Goal: Task Accomplishment & Management: Use online tool/utility

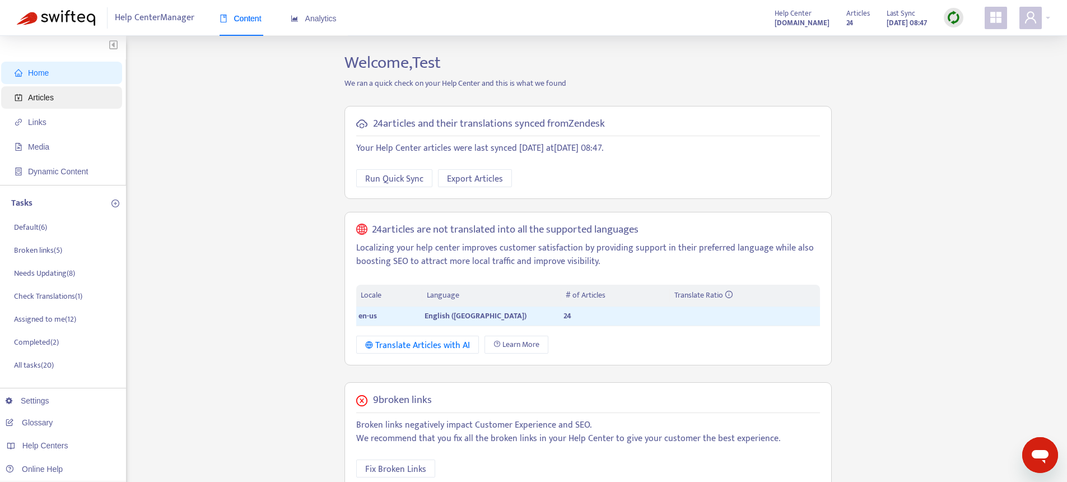
click at [45, 100] on span "Articles" at bounding box center [41, 97] width 26 height 9
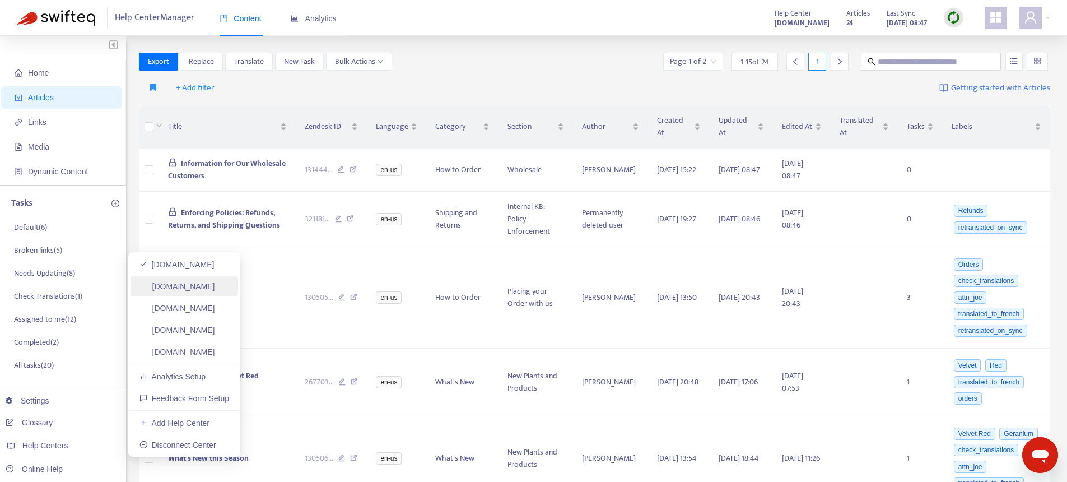
click at [212, 282] on link "[DOMAIN_NAME]" at bounding box center [177, 286] width 76 height 9
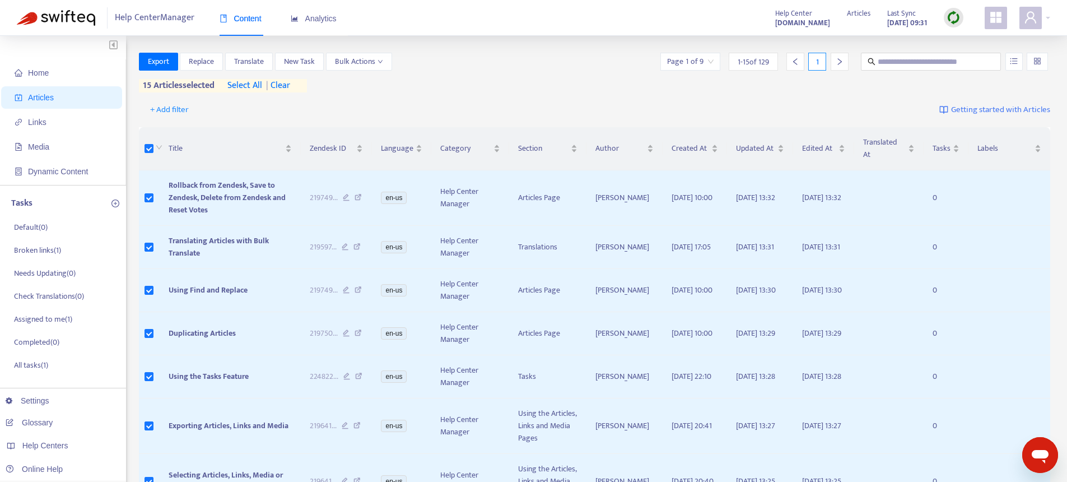
click at [238, 86] on span "select all" at bounding box center [244, 85] width 35 height 13
click at [150, 61] on span "Export" at bounding box center [158, 61] width 21 height 12
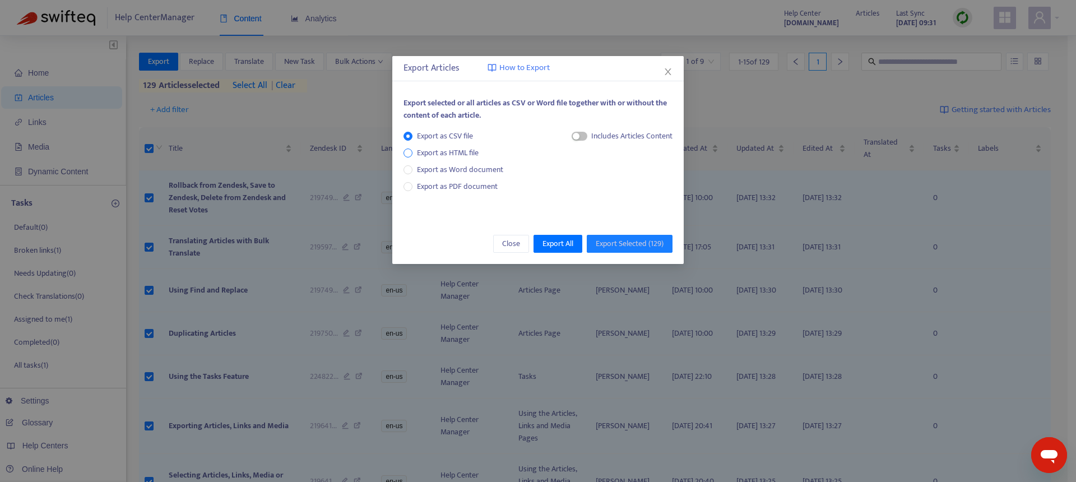
click at [471, 148] on span "Export as HTML file" at bounding box center [447, 153] width 71 height 12
click at [468, 164] on span "Export as Word document" at bounding box center [459, 170] width 95 height 12
click at [459, 188] on span "Export as PDF document" at bounding box center [457, 186] width 81 height 13
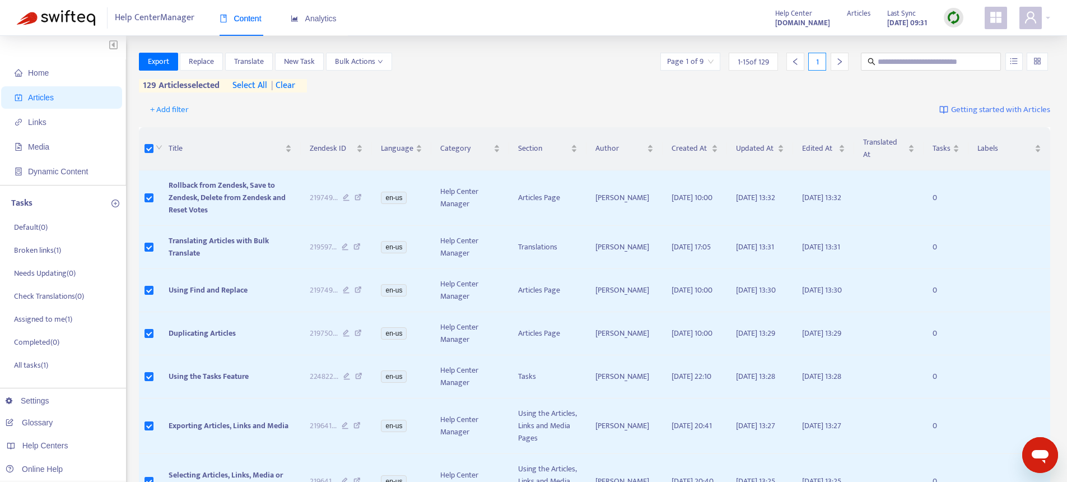
click at [373, 97] on div "+ Add filter Getting started with Articles" at bounding box center [595, 110] width 912 height 26
click at [163, 64] on span "Export" at bounding box center [158, 61] width 21 height 12
click at [245, 83] on span "select all" at bounding box center [244, 85] width 35 height 13
click at [148, 63] on span "Export" at bounding box center [158, 61] width 21 height 12
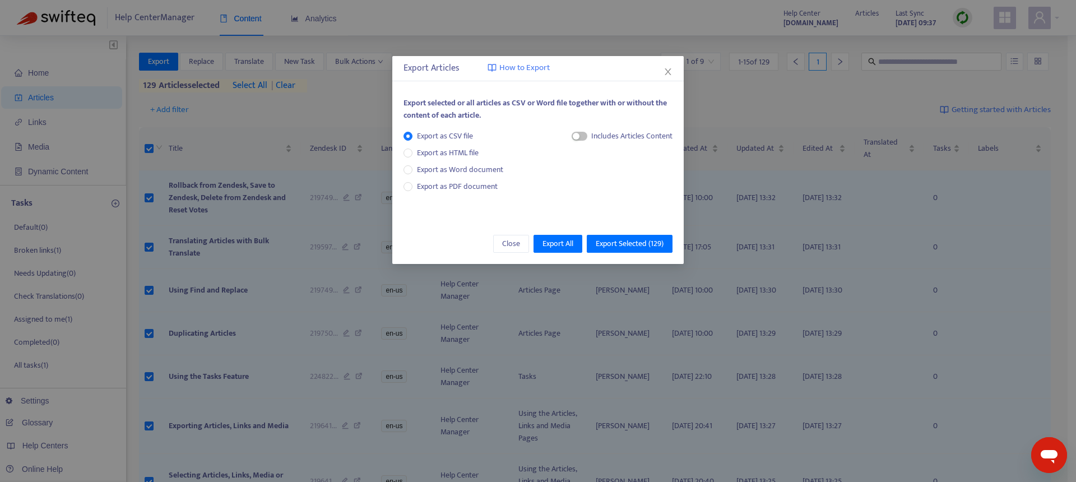
click at [762, 126] on div "Export Articles How to Export Export selected or all articles as CSV or Word fi…" at bounding box center [538, 241] width 1076 height 482
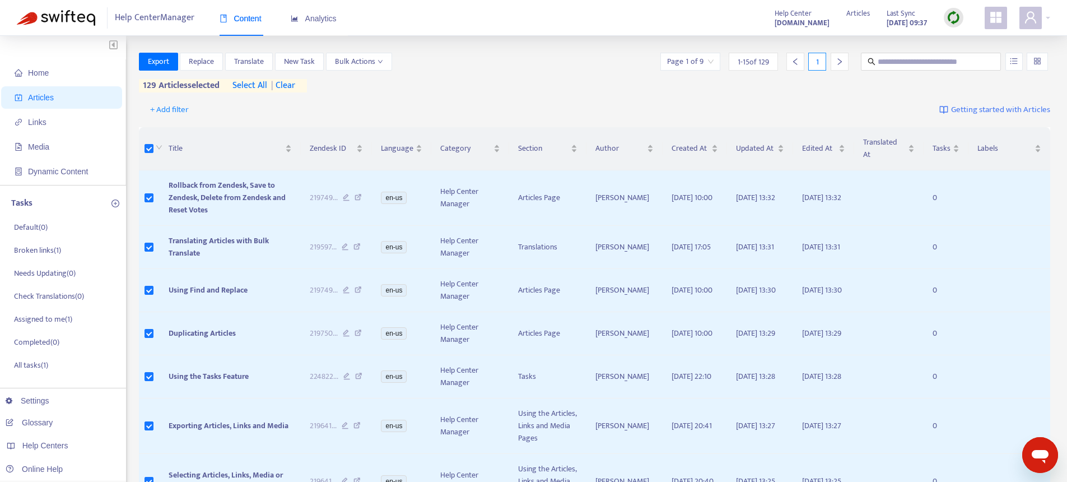
click at [302, 87] on div "129 articles selected select all | clear" at bounding box center [223, 85] width 168 height 13
click at [295, 85] on span "| clear" at bounding box center [281, 85] width 28 height 13
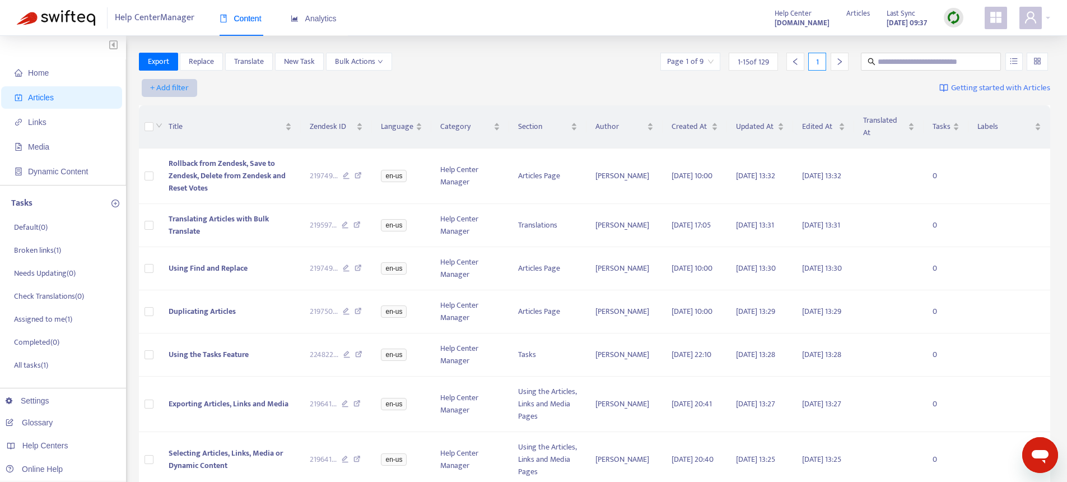
click at [182, 85] on span "+ Add filter" at bounding box center [169, 87] width 39 height 13
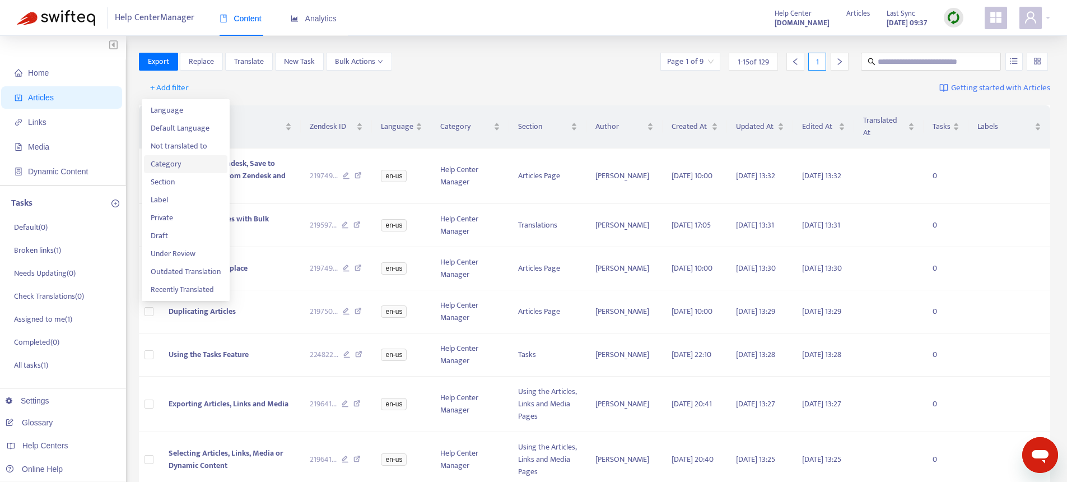
click at [178, 166] on span "Category" at bounding box center [186, 164] width 70 height 12
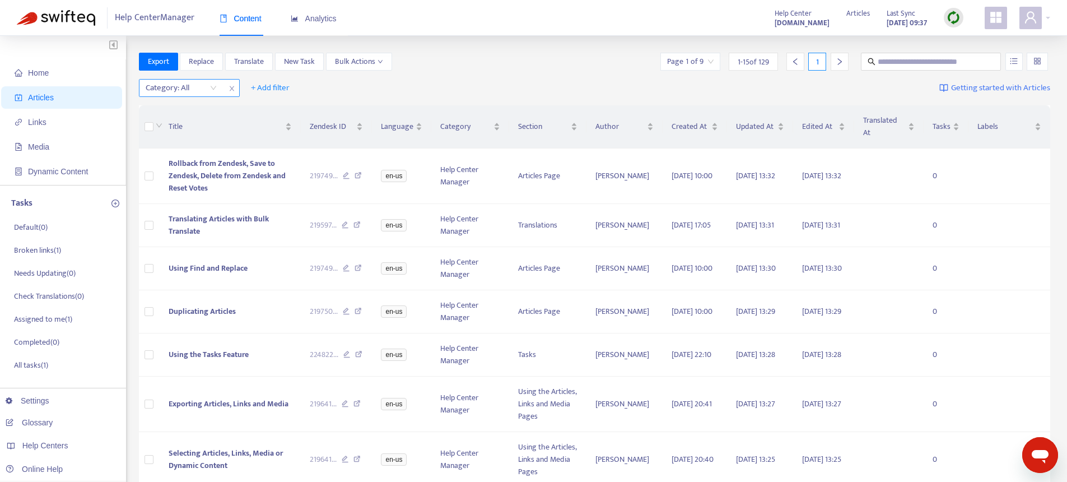
click at [185, 85] on div at bounding box center [176, 87] width 68 height 13
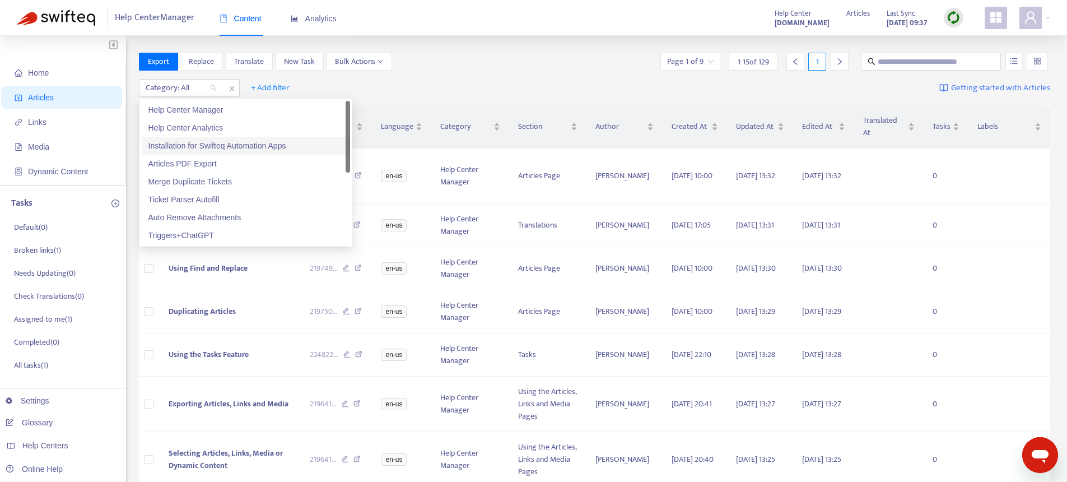
click at [199, 147] on div "Installation for Swifteq Automation Apps" at bounding box center [245, 145] width 195 height 12
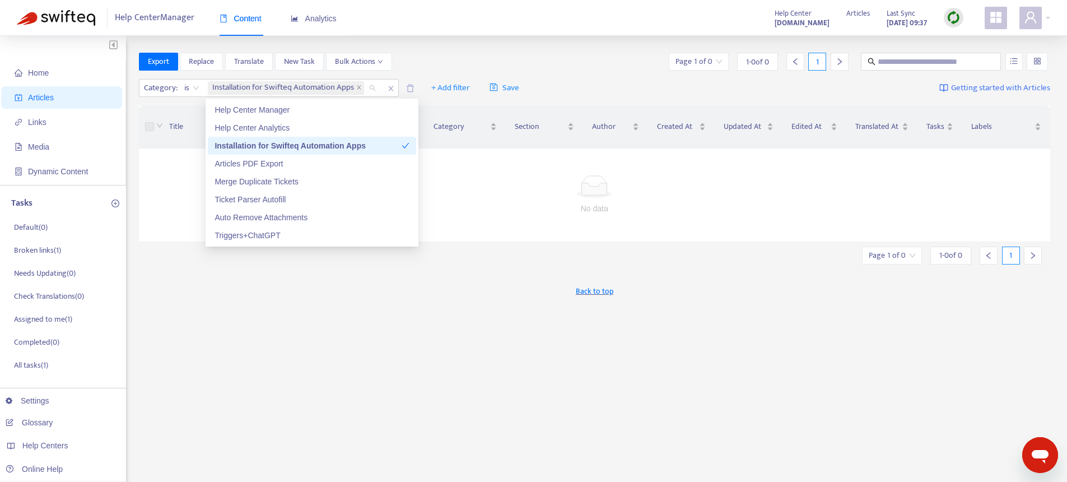
click at [254, 146] on div "Installation for Swifteq Automation Apps" at bounding box center [308, 145] width 187 height 12
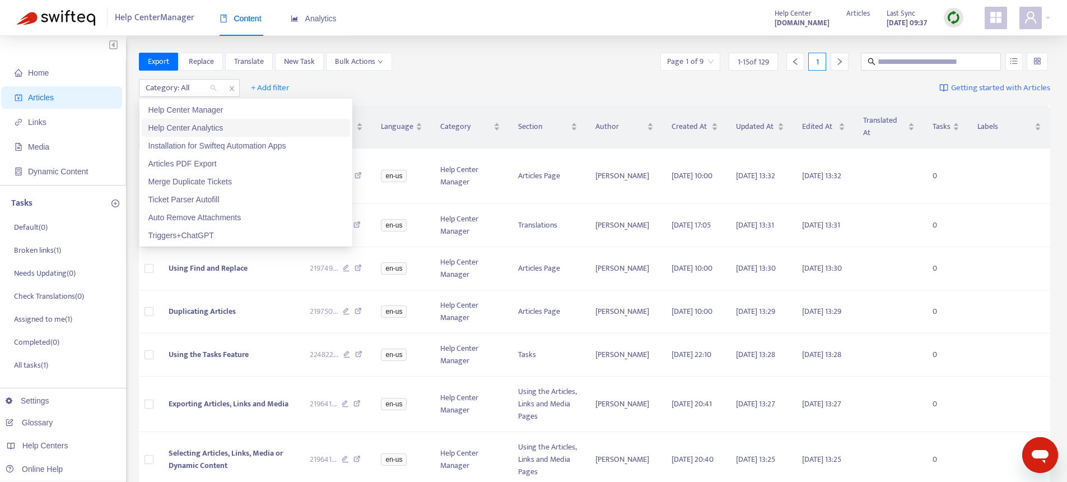
click at [173, 128] on div "Help Center Analytics" at bounding box center [245, 128] width 195 height 12
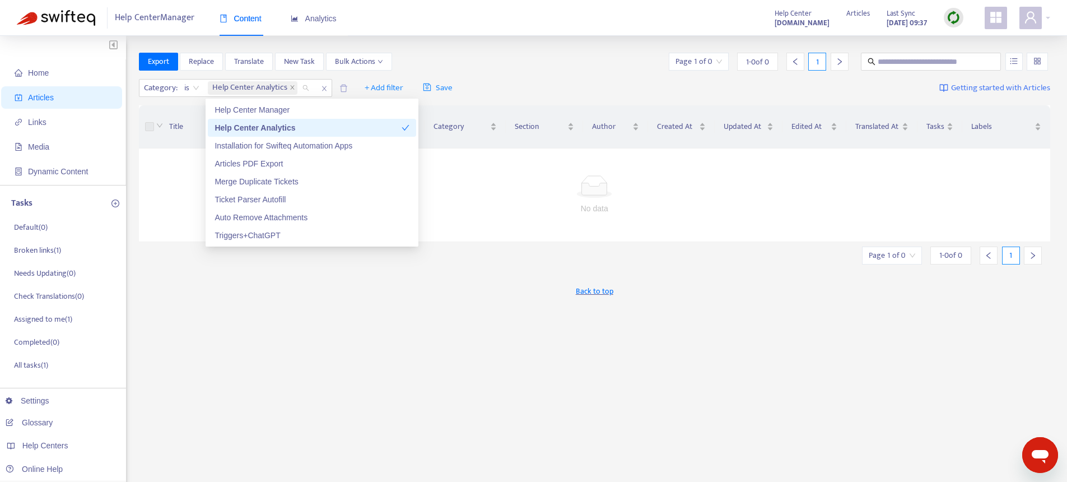
click at [229, 128] on div "Help Center Analytics" at bounding box center [308, 128] width 187 height 12
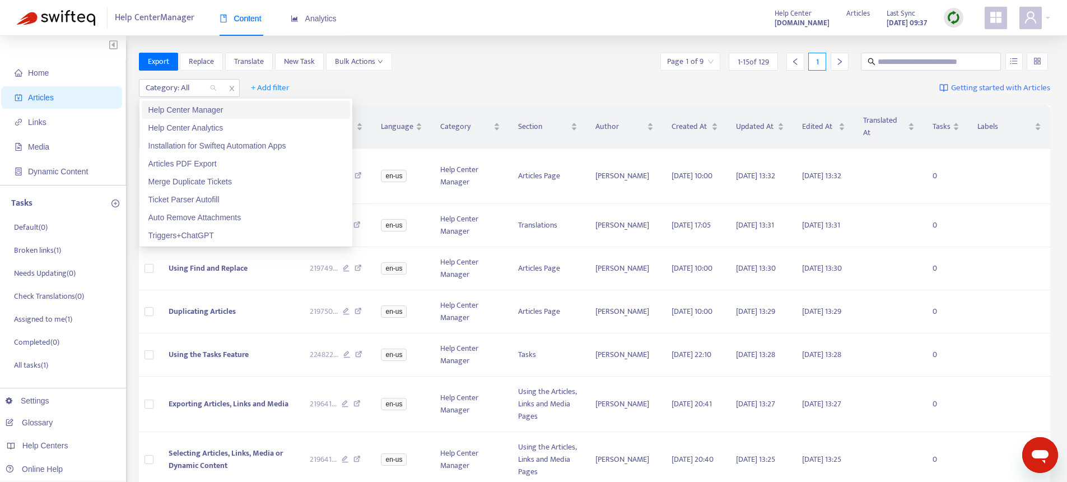
click at [179, 109] on div "Help Center Manager" at bounding box center [245, 110] width 195 height 12
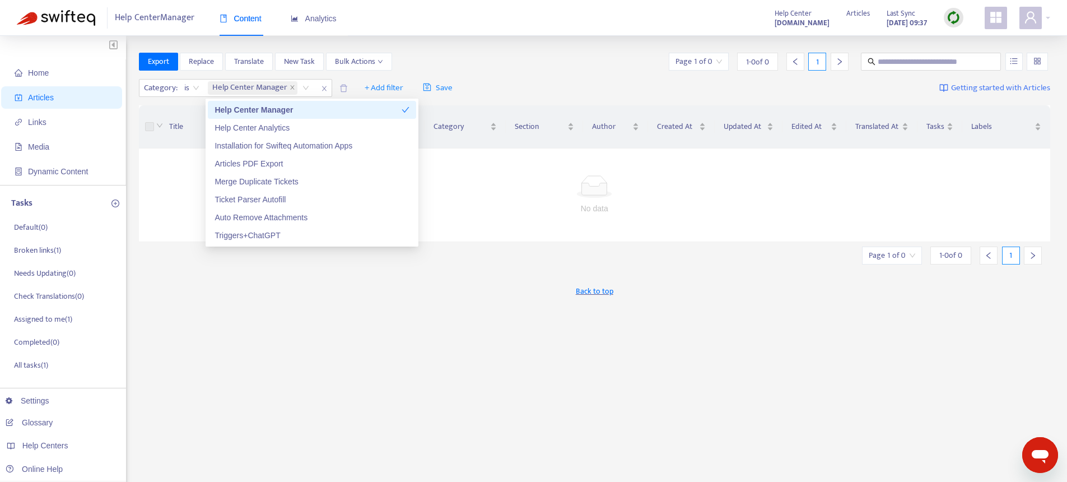
click at [179, 120] on div "Title" at bounding box center [232, 126] width 127 height 12
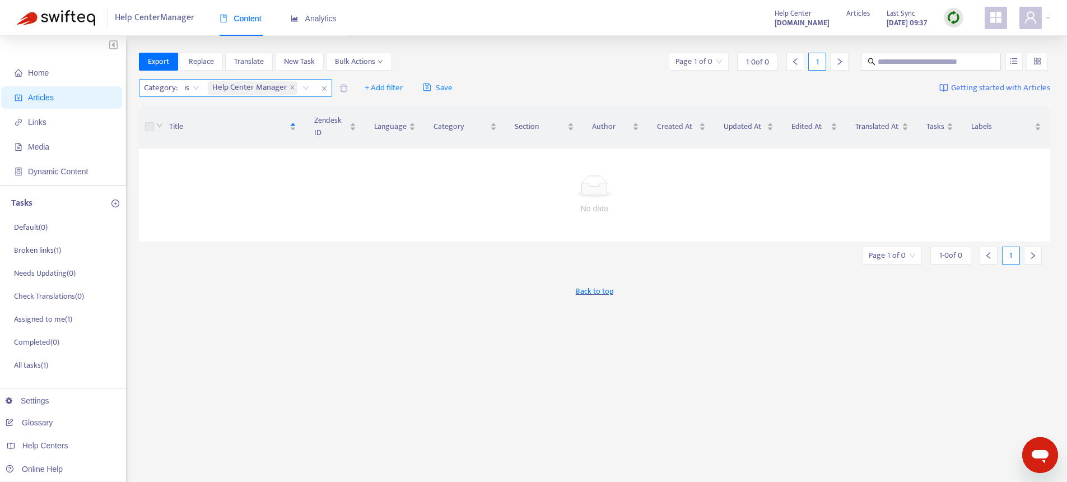
click at [322, 88] on icon "close" at bounding box center [324, 88] width 7 height 7
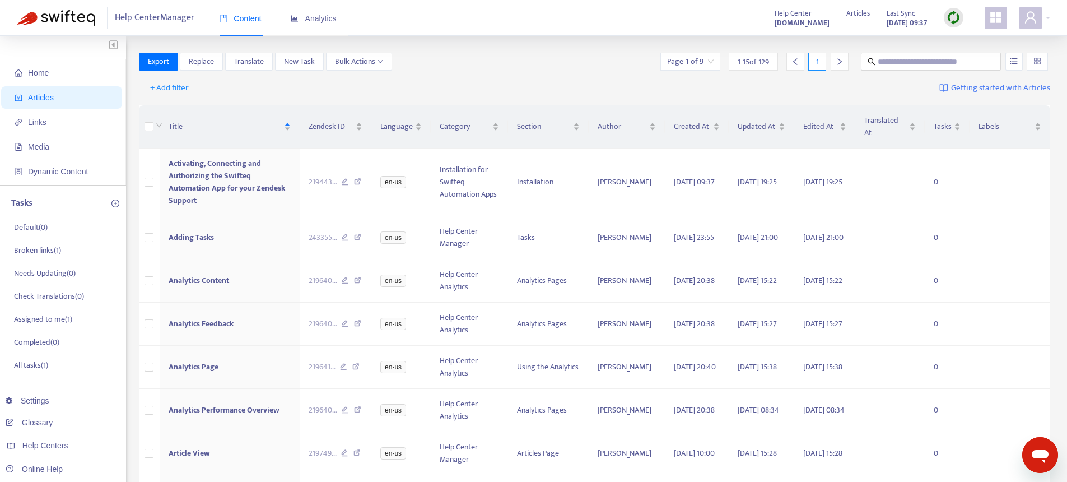
click at [955, 18] on img at bounding box center [954, 18] width 14 height 14
click at [970, 41] on link "Quick Sync" at bounding box center [977, 40] width 48 height 13
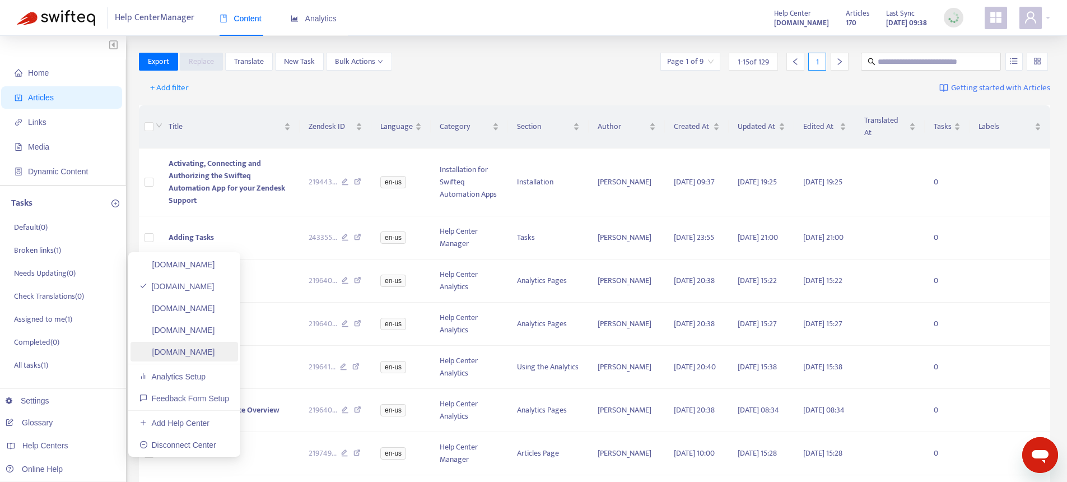
click at [197, 347] on link "[DOMAIN_NAME]" at bounding box center [177, 351] width 76 height 9
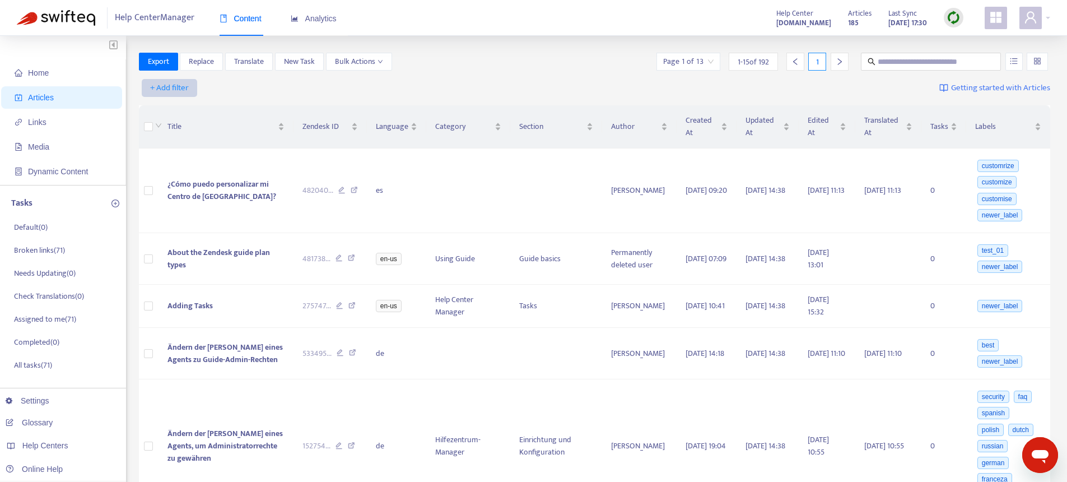
click at [173, 86] on span "+ Add filter" at bounding box center [169, 87] width 39 height 13
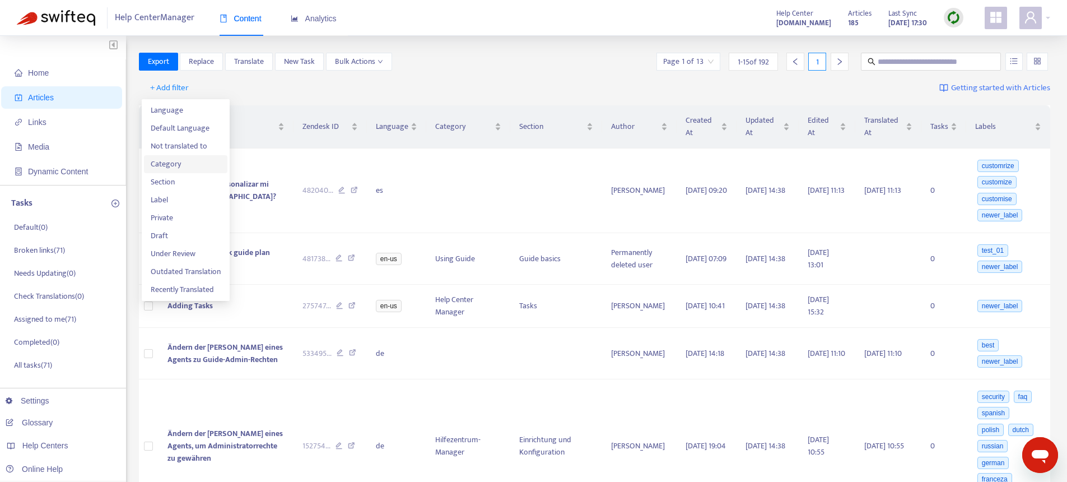
click at [173, 158] on span "Category" at bounding box center [186, 164] width 70 height 12
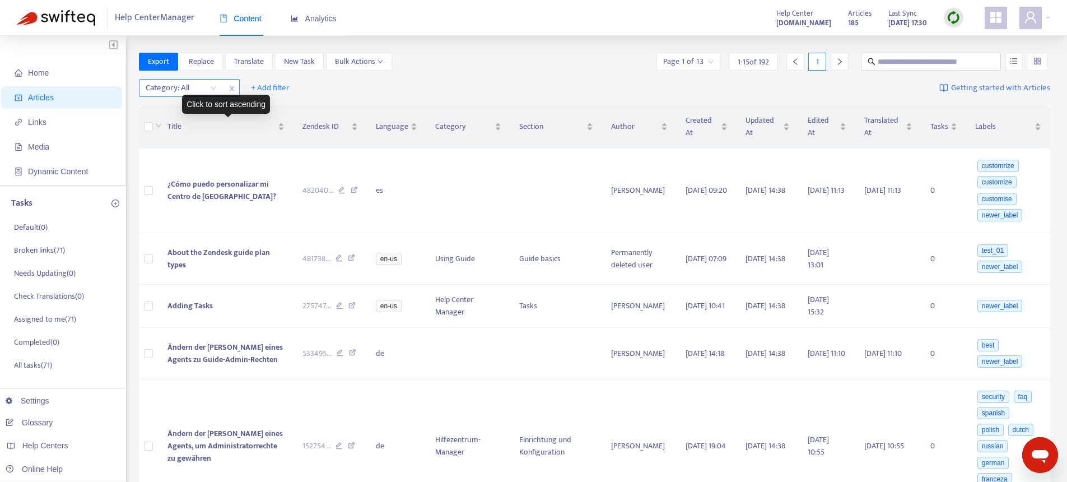
click at [198, 91] on div at bounding box center [176, 87] width 68 height 13
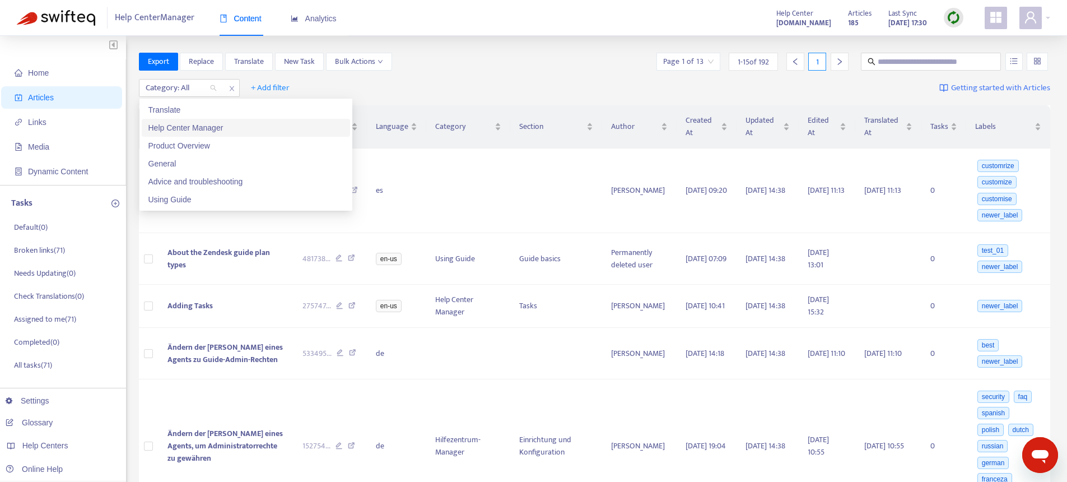
click at [193, 125] on div "Help Center Manager" at bounding box center [245, 128] width 195 height 12
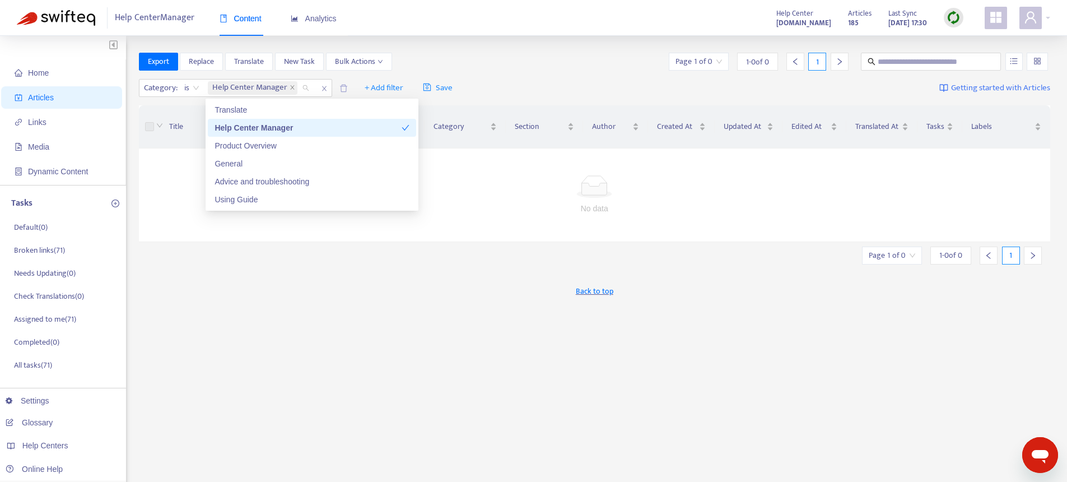
click at [236, 122] on div "Help Center Manager" at bounding box center [308, 128] width 187 height 12
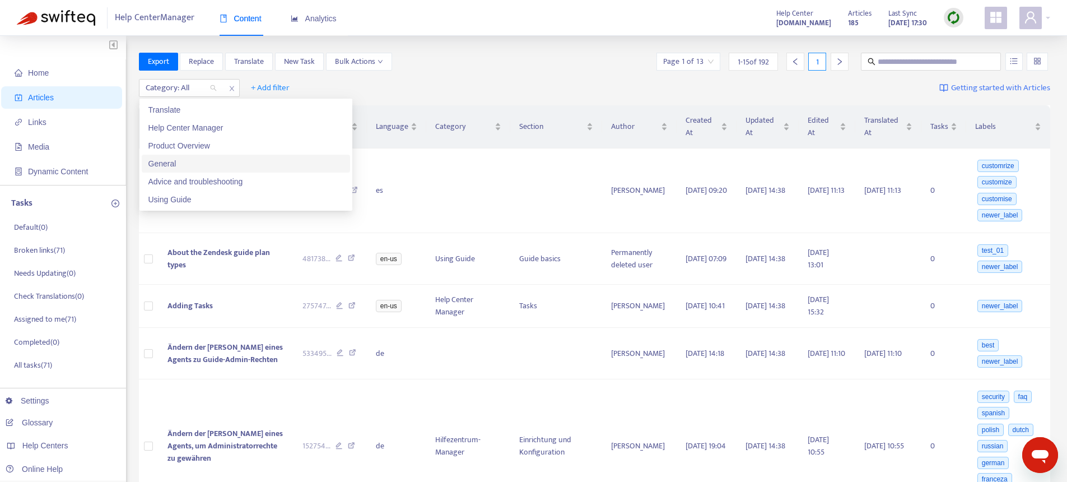
click at [189, 157] on div "General" at bounding box center [245, 163] width 195 height 12
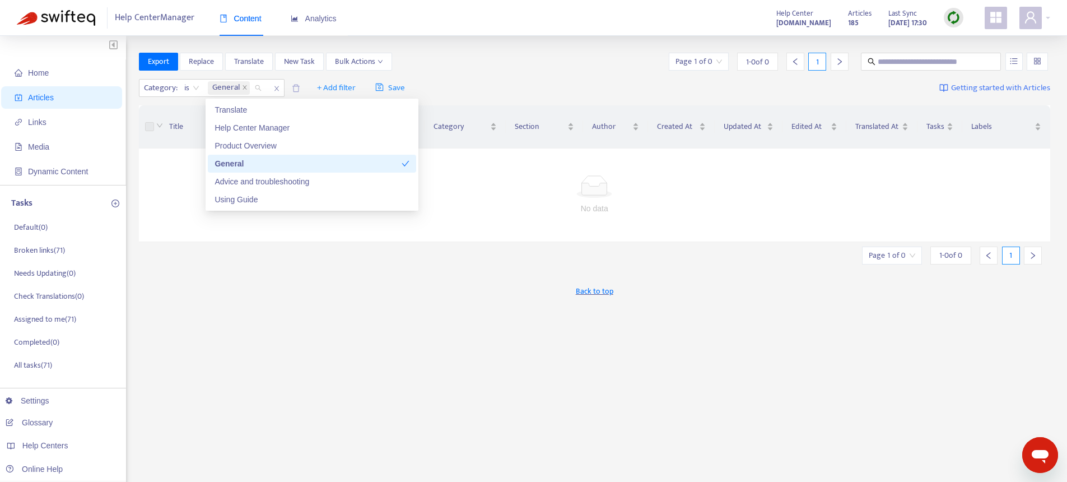
click at [239, 160] on div "General" at bounding box center [308, 163] width 187 height 12
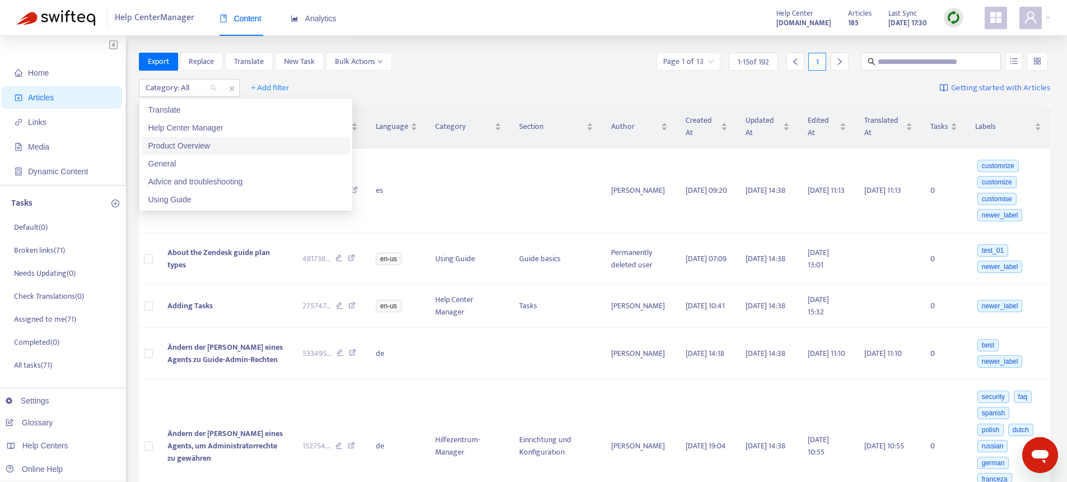
click at [217, 148] on div "Product Overview" at bounding box center [245, 145] width 195 height 12
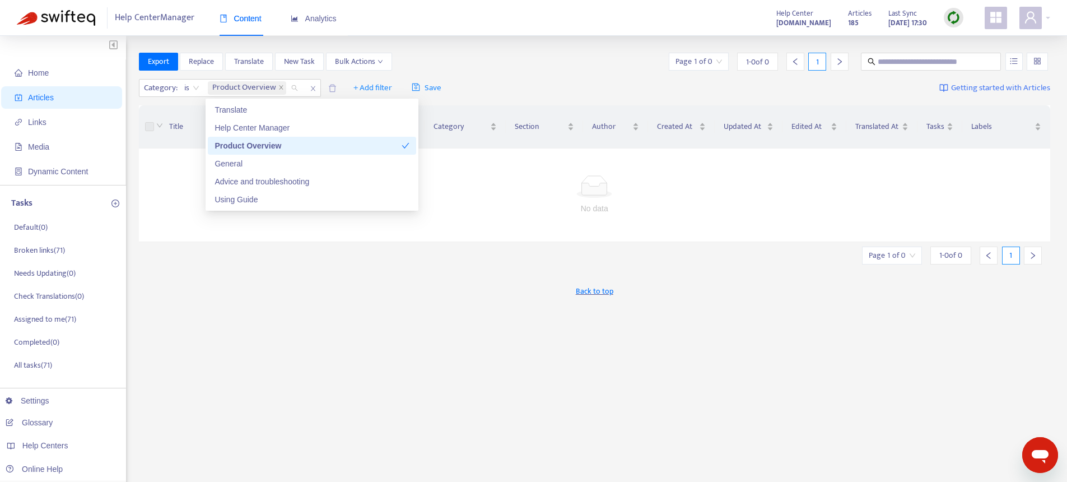
click at [244, 146] on div "Product Overview" at bounding box center [308, 145] width 187 height 12
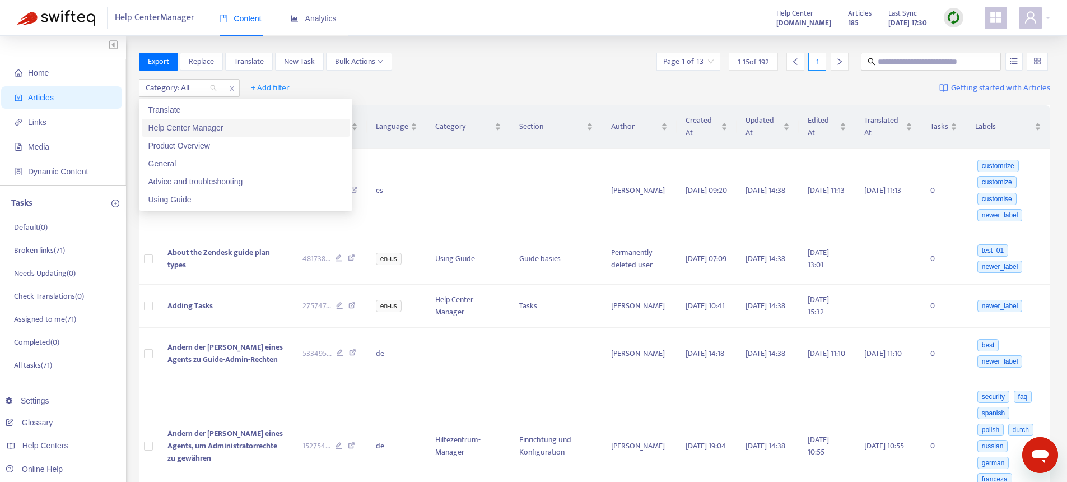
click at [464, 62] on div "Export Replace Translate New Task Bulk Actions Page 1 of 13 1 - 15 of 192 1" at bounding box center [595, 62] width 912 height 18
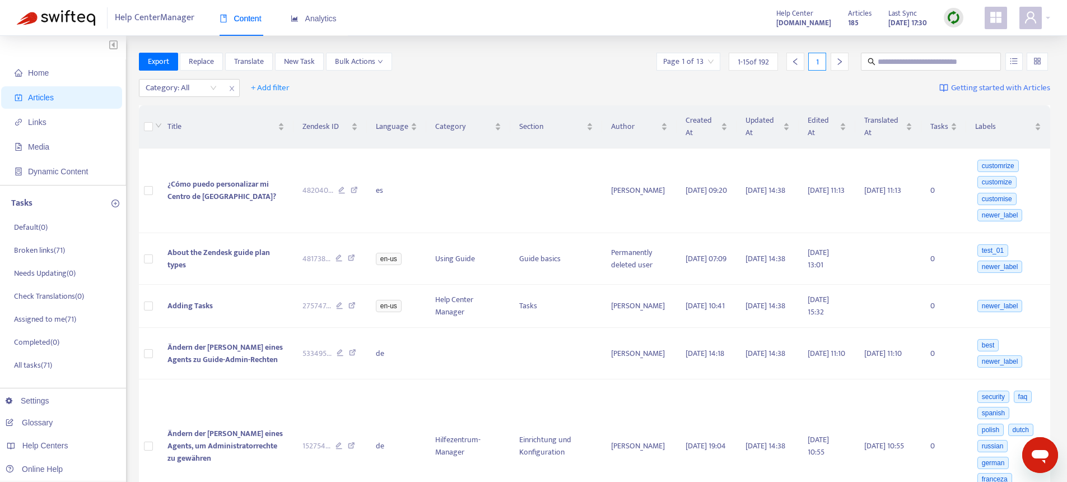
click at [955, 20] on img at bounding box center [954, 18] width 14 height 14
click at [975, 42] on link "Quick Sync" at bounding box center [977, 40] width 48 height 13
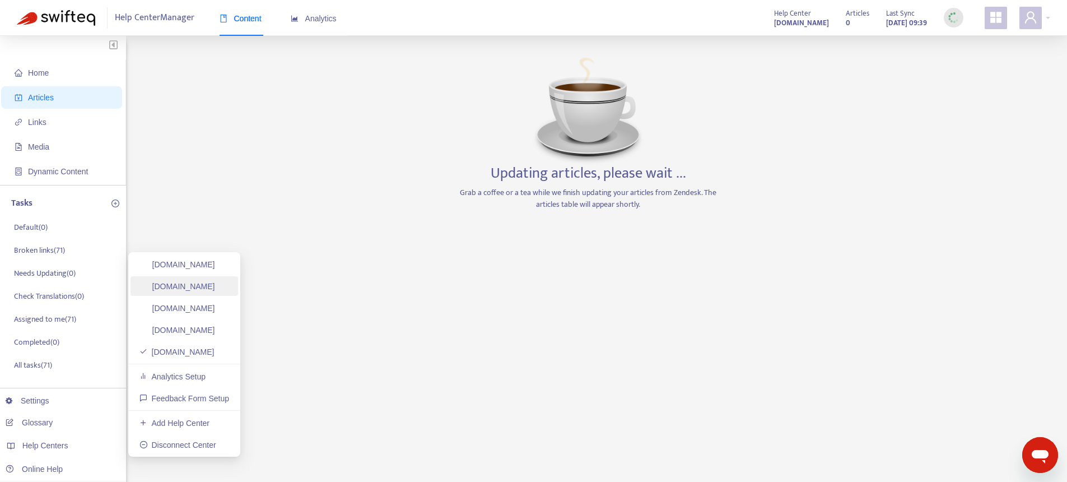
click at [201, 287] on link "[DOMAIN_NAME]" at bounding box center [177, 286] width 76 height 9
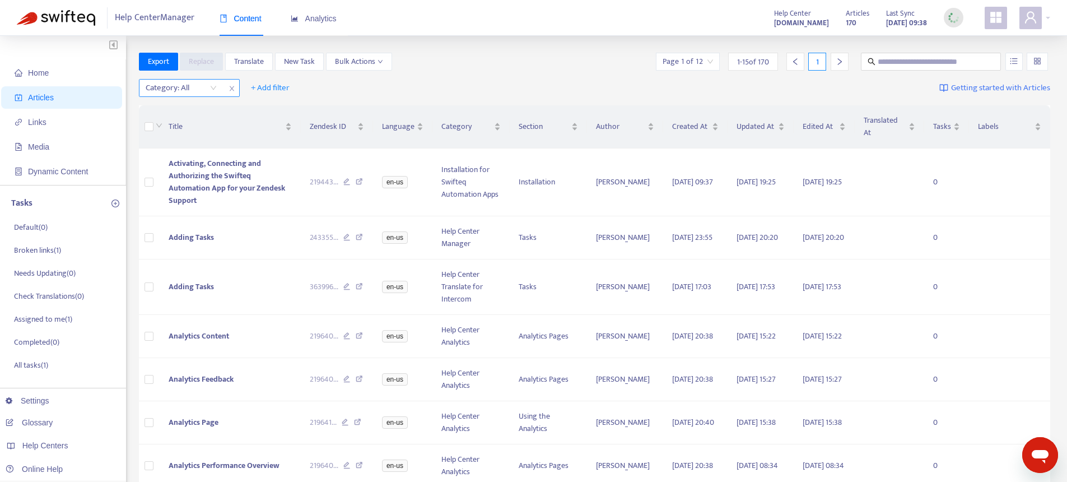
click at [174, 91] on div at bounding box center [176, 87] width 68 height 13
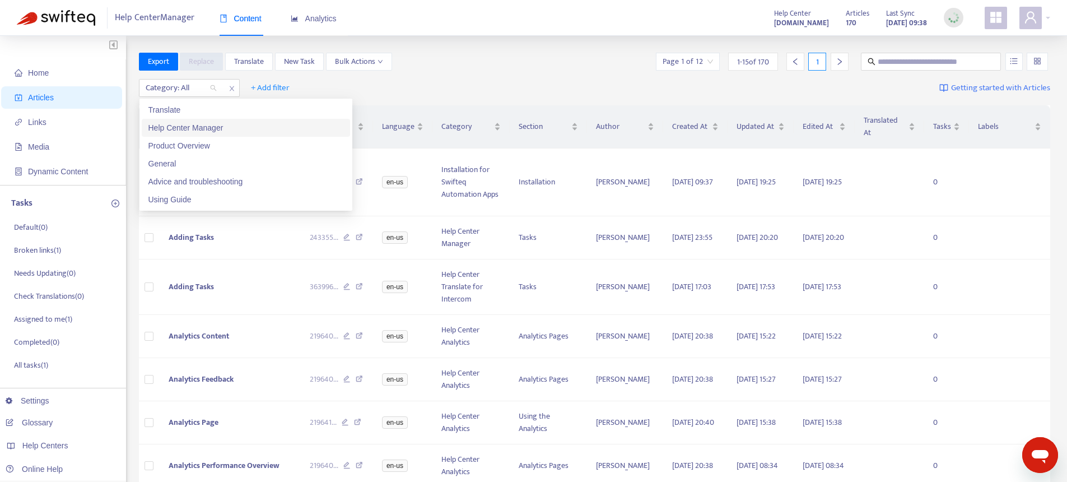
click at [183, 122] on div "Help Center Manager" at bounding box center [245, 128] width 195 height 12
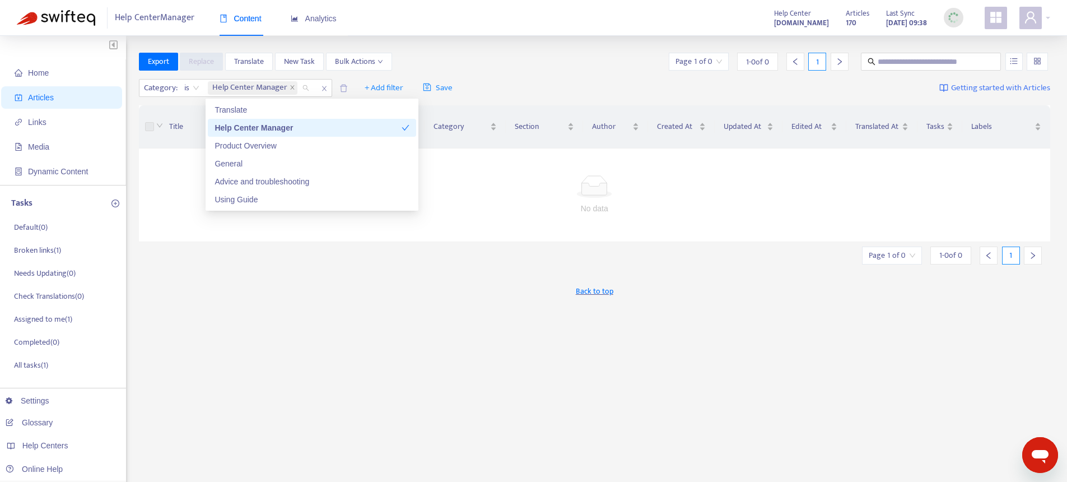
click at [250, 124] on div "Help Center Manager" at bounding box center [308, 128] width 187 height 12
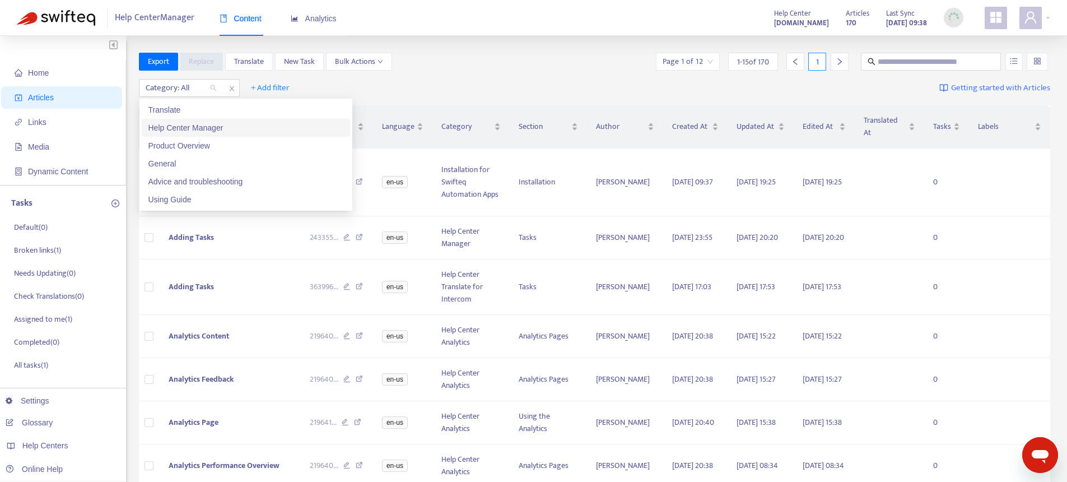
click at [534, 54] on div "Export Replace Translate New Task Bulk Actions Page 1 of 12 1 - 15 of 170 1" at bounding box center [595, 62] width 912 height 18
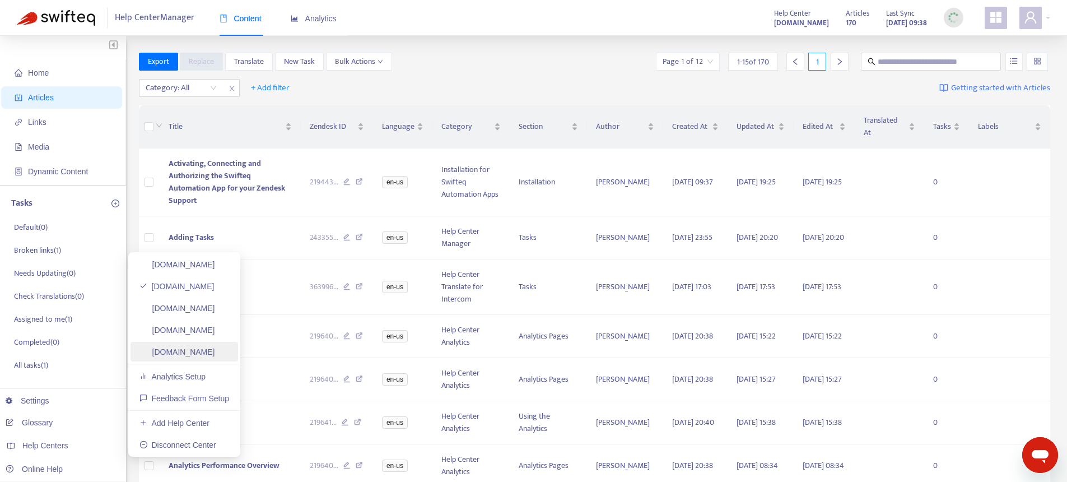
click at [171, 353] on link "[DOMAIN_NAME]" at bounding box center [177, 351] width 76 height 9
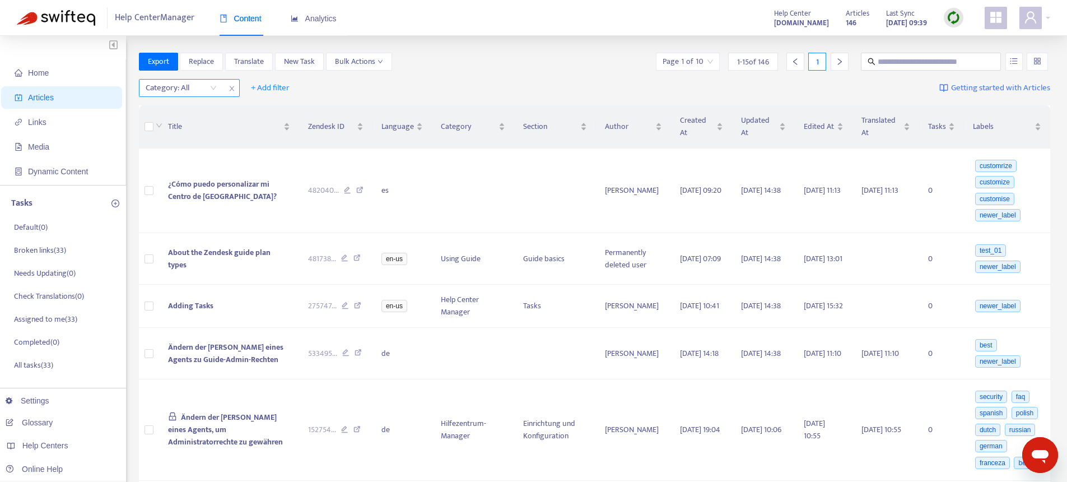
click at [164, 88] on div at bounding box center [176, 87] width 68 height 13
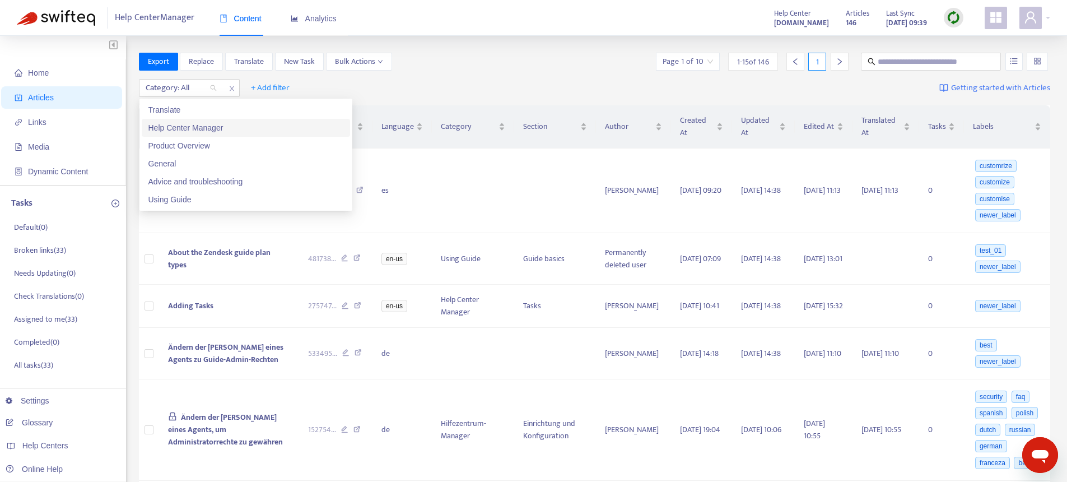
click at [174, 129] on div "Help Center Manager" at bounding box center [245, 128] width 195 height 12
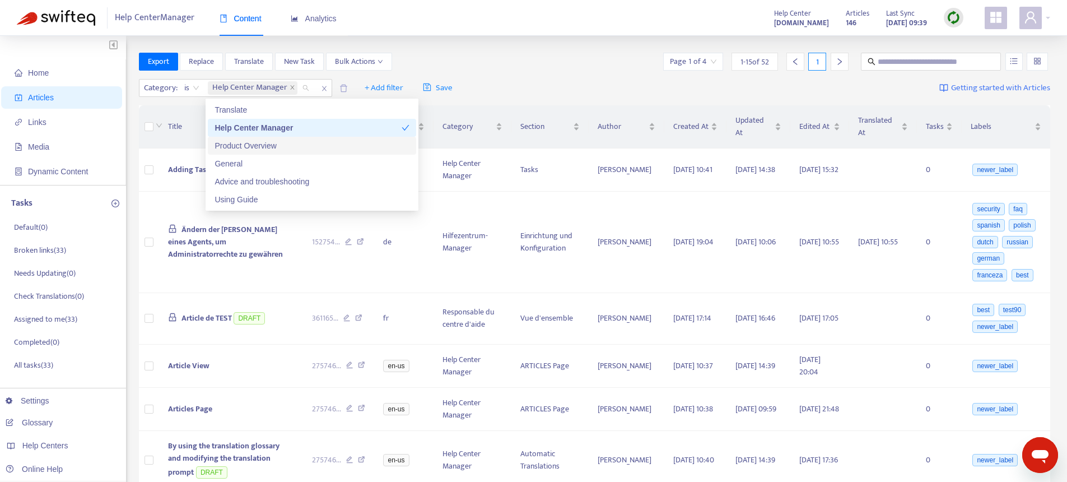
click at [230, 145] on div "Product Overview" at bounding box center [312, 145] width 195 height 12
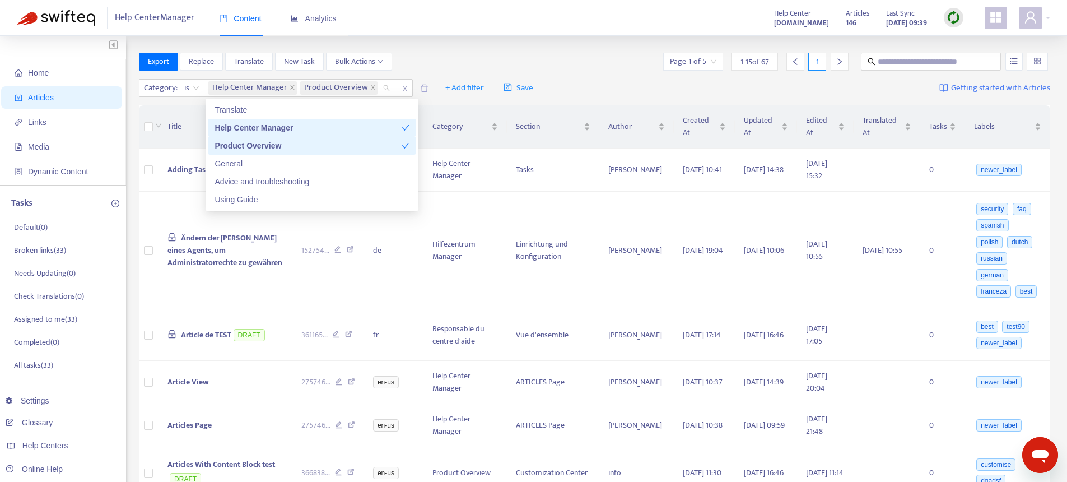
click at [246, 150] on div "Product Overview" at bounding box center [308, 145] width 187 height 12
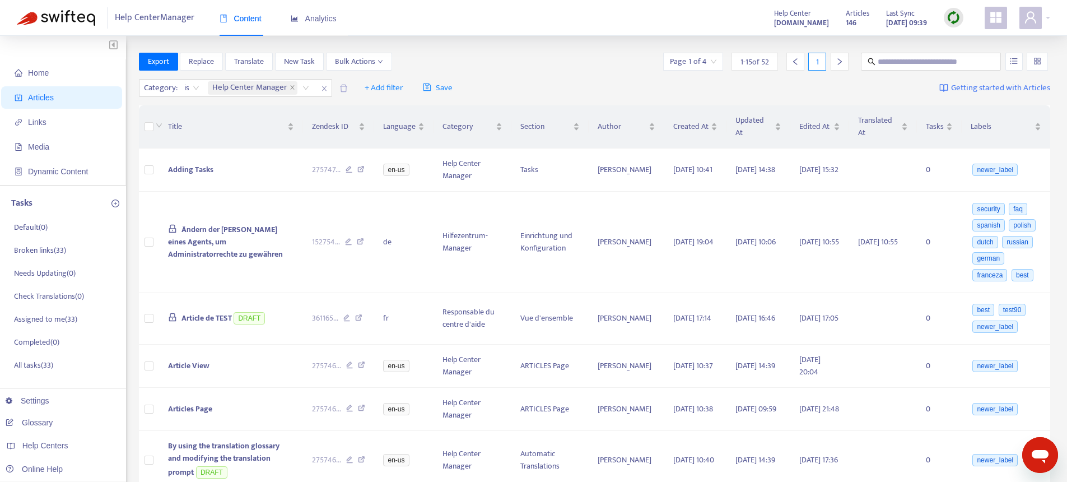
click at [569, 55] on div "Export Replace Translate New Task Bulk Actions Page 1 of 4 1 - 15 of 52 1" at bounding box center [595, 62] width 912 height 18
click at [339, 90] on span at bounding box center [344, 88] width 20 height 13
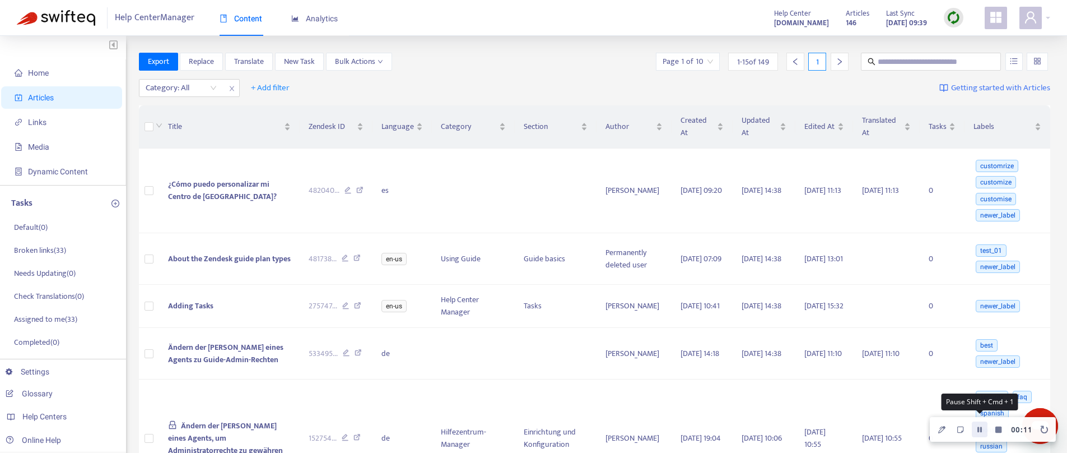
click at [980, 430] on icon "Pause Recording" at bounding box center [980, 429] width 4 height 7
click at [980, 430] on icon "Resume Recording" at bounding box center [980, 429] width 4 height 7
click at [171, 92] on div at bounding box center [176, 87] width 68 height 13
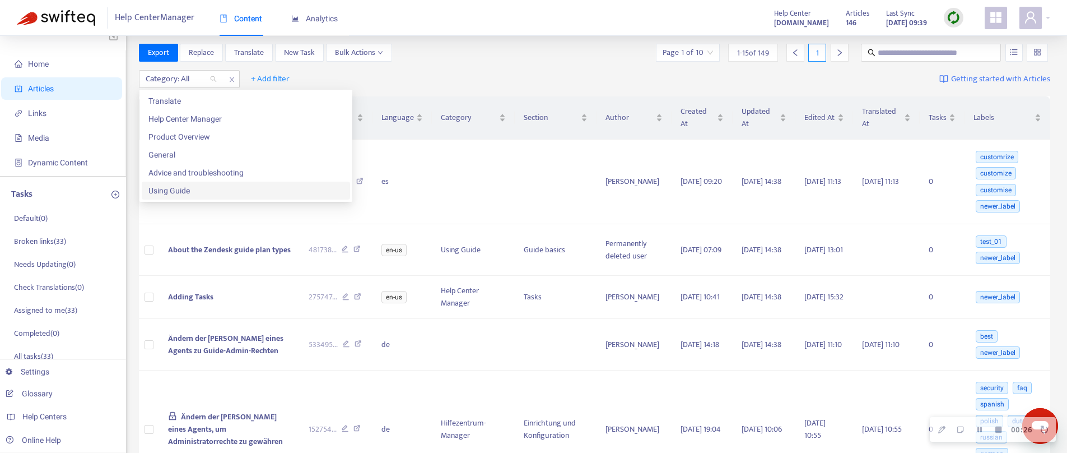
scroll to position [8, 0]
click at [185, 117] on div "Help Center Manager" at bounding box center [245, 119] width 195 height 12
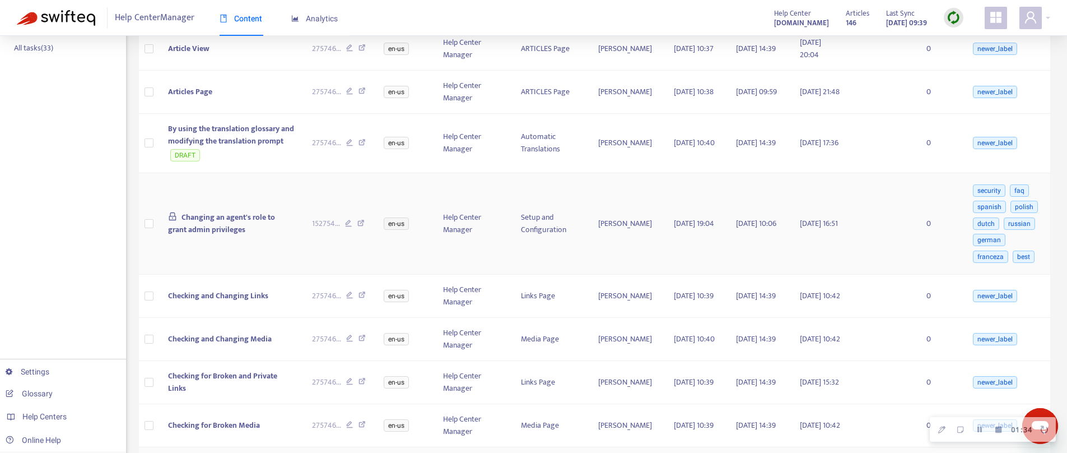
scroll to position [0, 0]
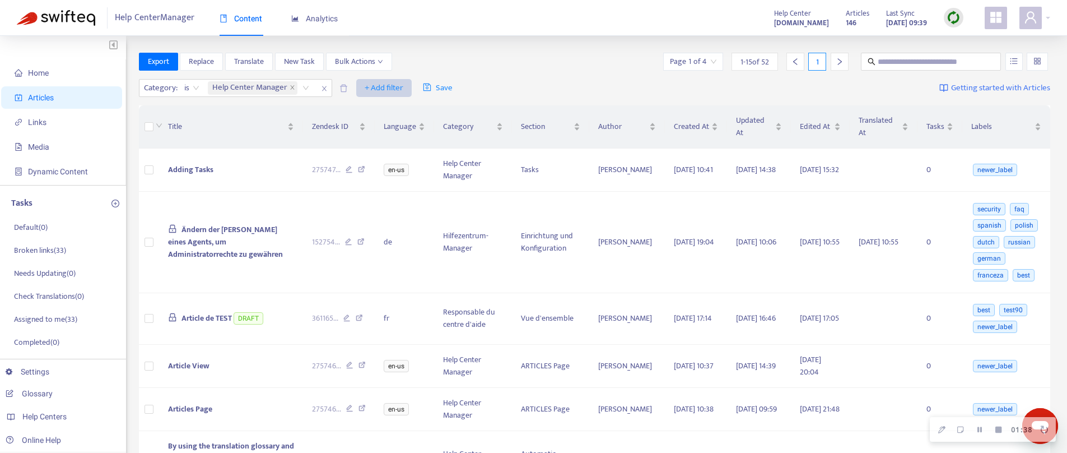
click at [392, 91] on span "+ Add filter" at bounding box center [384, 87] width 39 height 13
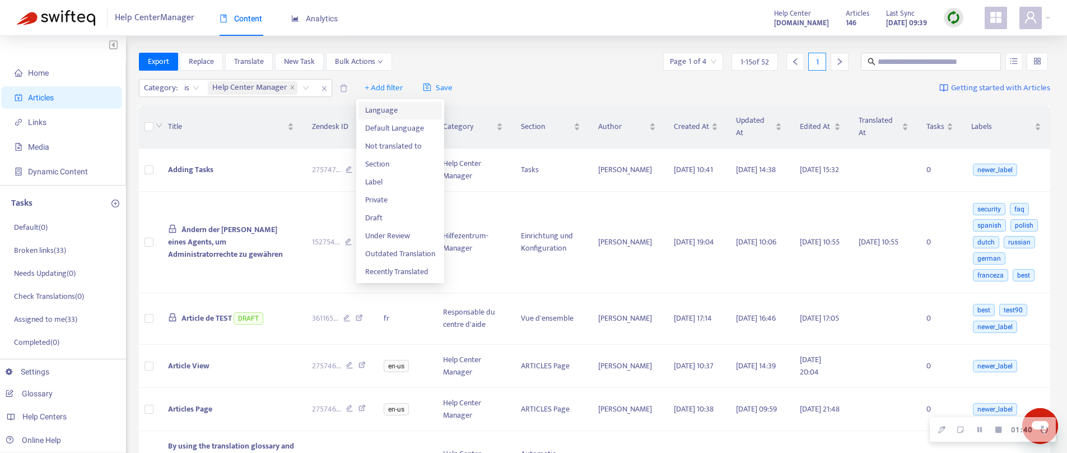
click at [389, 111] on span "Language" at bounding box center [400, 110] width 70 height 12
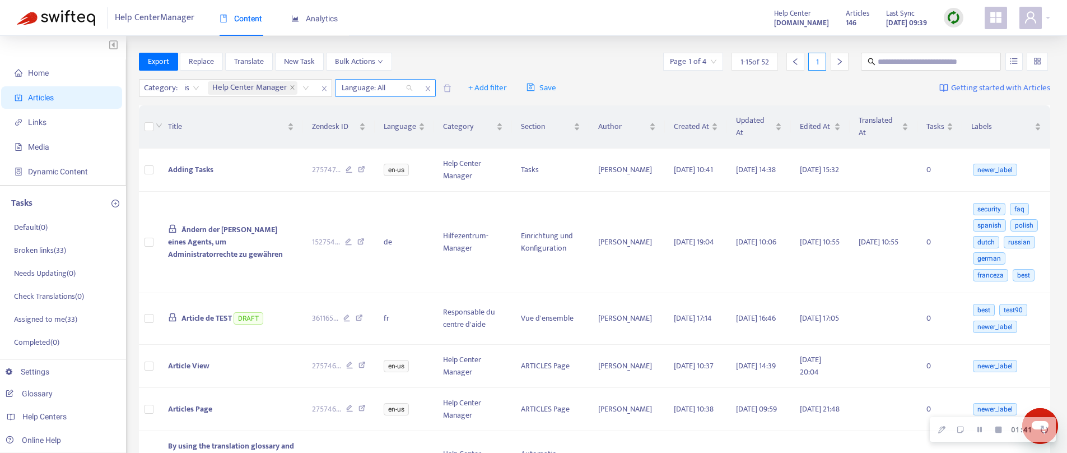
click at [361, 86] on div at bounding box center [372, 87] width 68 height 13
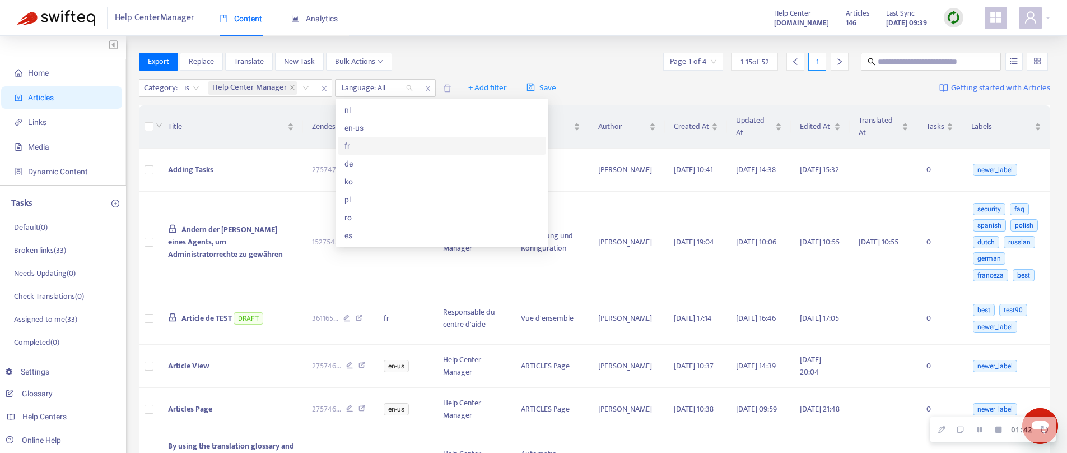
click at [367, 147] on div "fr" at bounding box center [442, 145] width 195 height 12
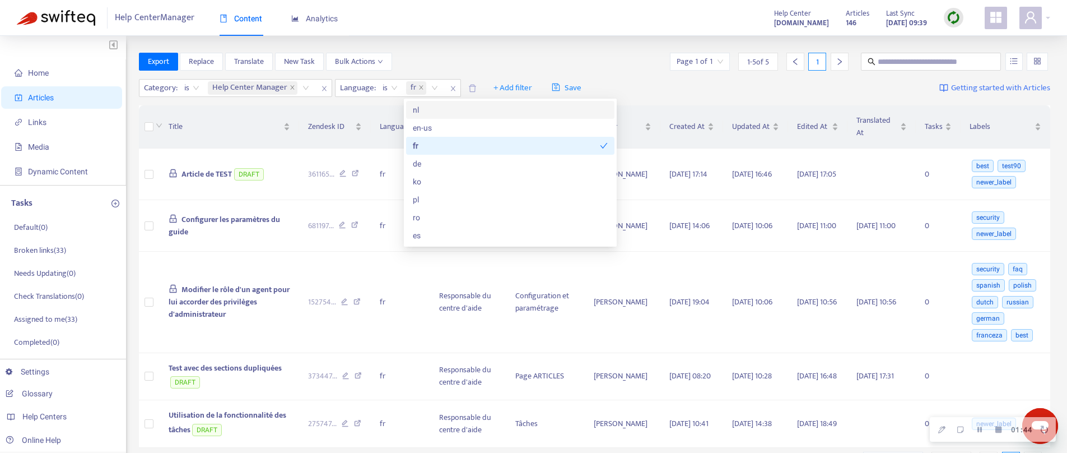
click at [544, 53] on div "Export Replace Translate New Task Bulk Actions Page 1 of 1 1 - 5 of 5 1" at bounding box center [595, 62] width 912 height 18
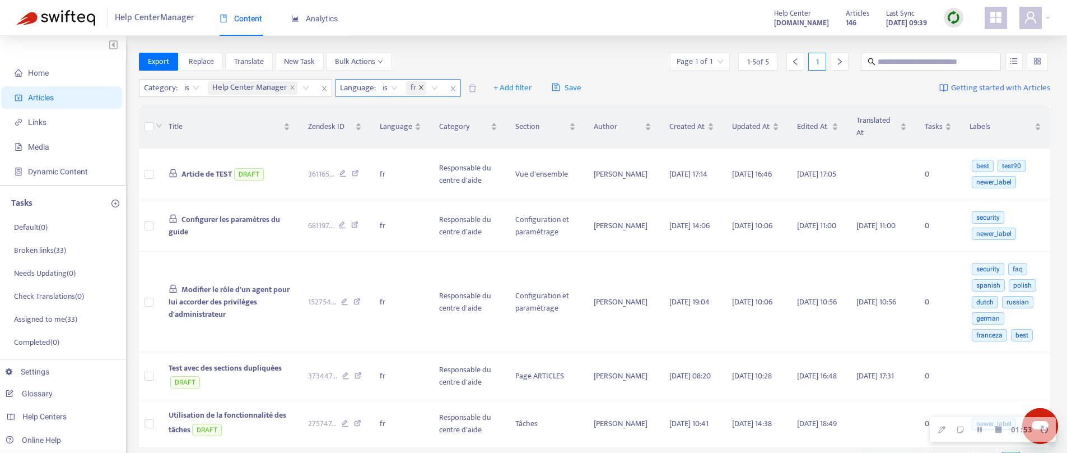
click at [421, 89] on icon "close" at bounding box center [421, 88] width 6 height 6
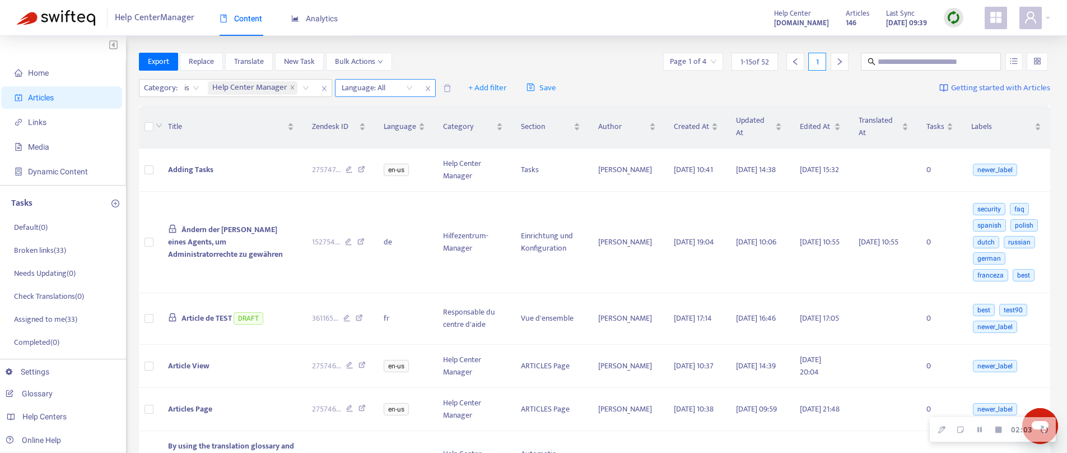
click at [426, 86] on icon "close" at bounding box center [428, 88] width 7 height 7
click at [383, 89] on span "+ Add filter" at bounding box center [384, 87] width 39 height 13
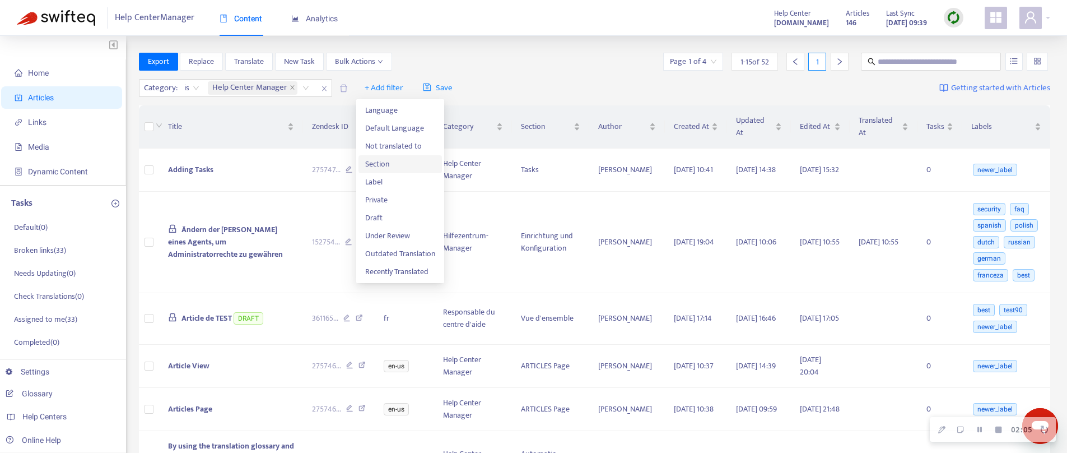
click at [384, 162] on span "Section" at bounding box center [400, 164] width 70 height 12
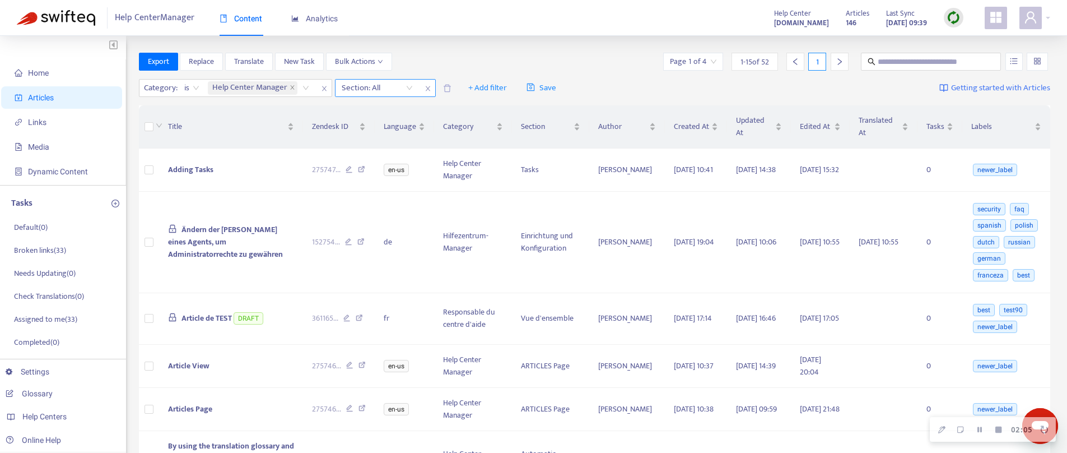
click at [371, 82] on div at bounding box center [372, 87] width 68 height 13
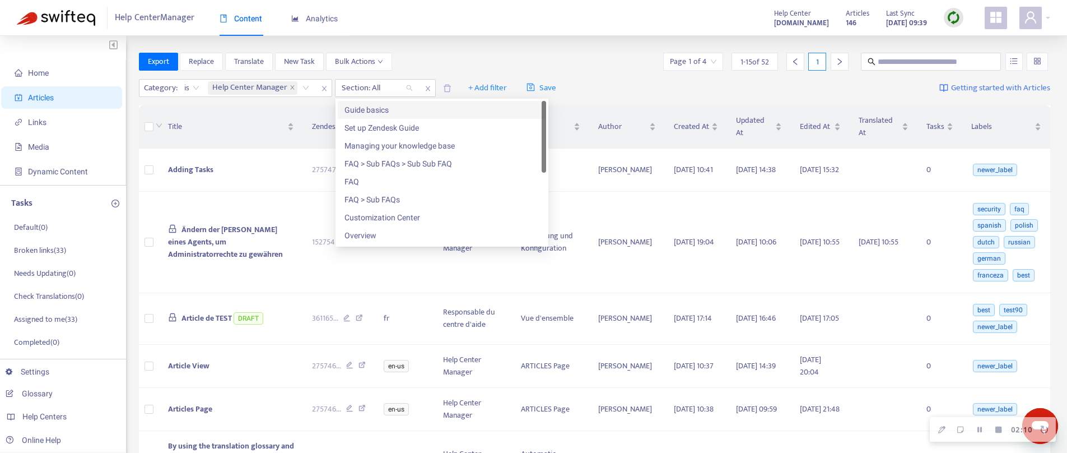
click at [371, 110] on div "Guide basics" at bounding box center [442, 110] width 195 height 12
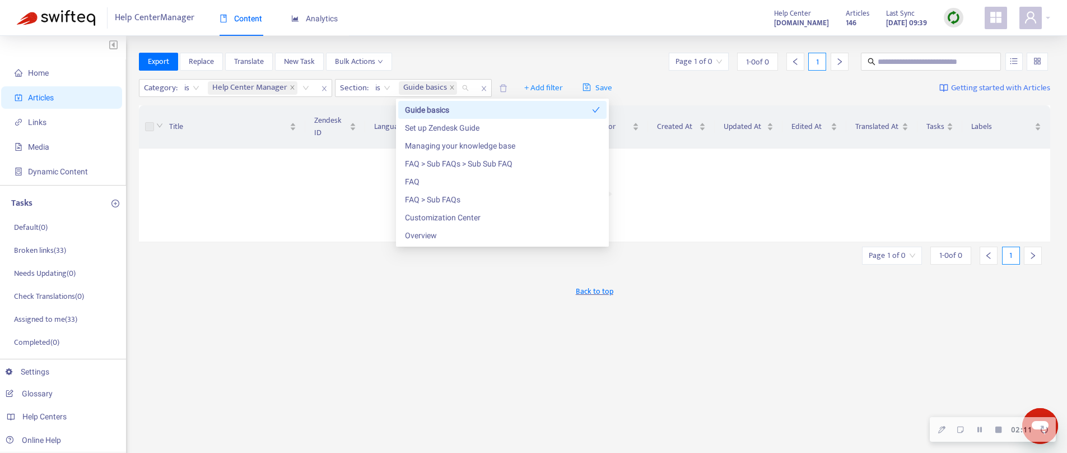
click at [434, 106] on div "Guide basics" at bounding box center [498, 110] width 187 height 12
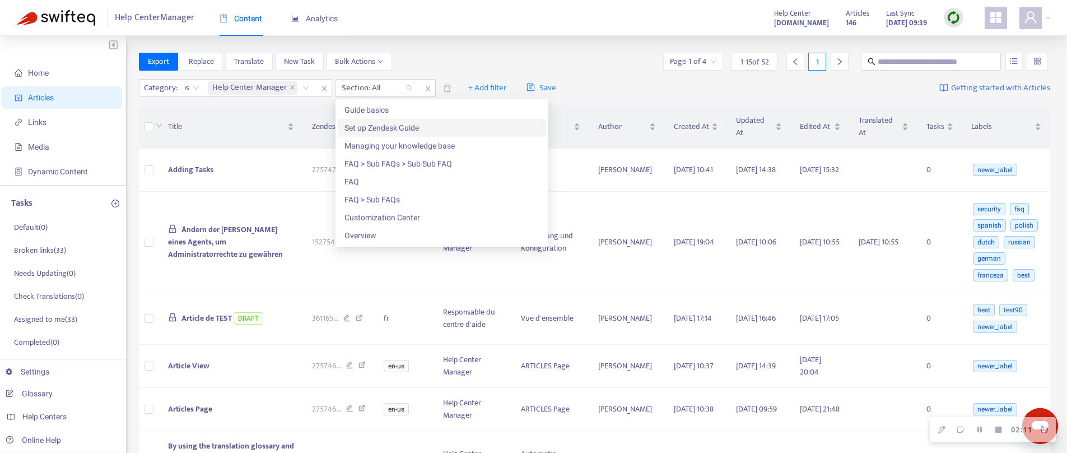
click at [362, 124] on div "Set up Zendesk Guide" at bounding box center [442, 128] width 195 height 12
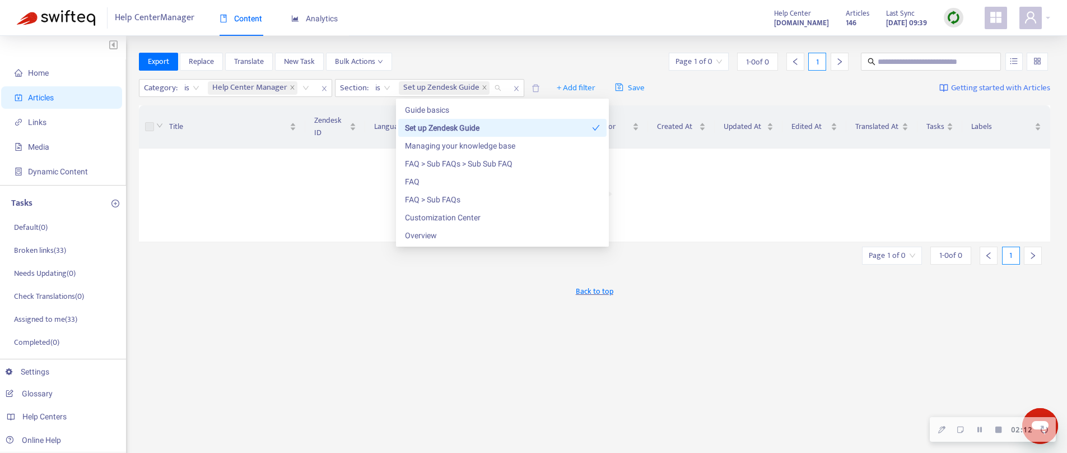
click at [434, 130] on div "Set up Zendesk Guide" at bounding box center [498, 128] width 187 height 12
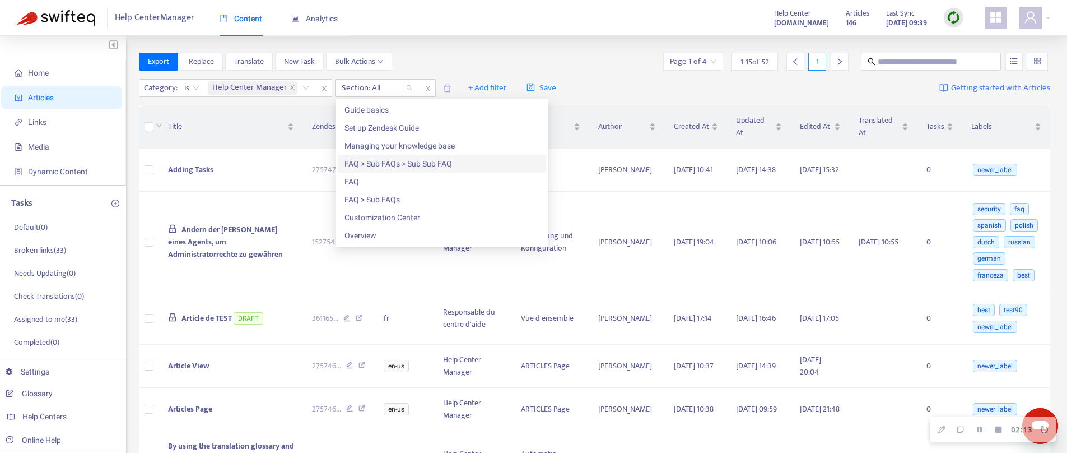
click at [408, 157] on div "FAQ > Sub FAQs > Sub Sub FAQ" at bounding box center [442, 163] width 195 height 12
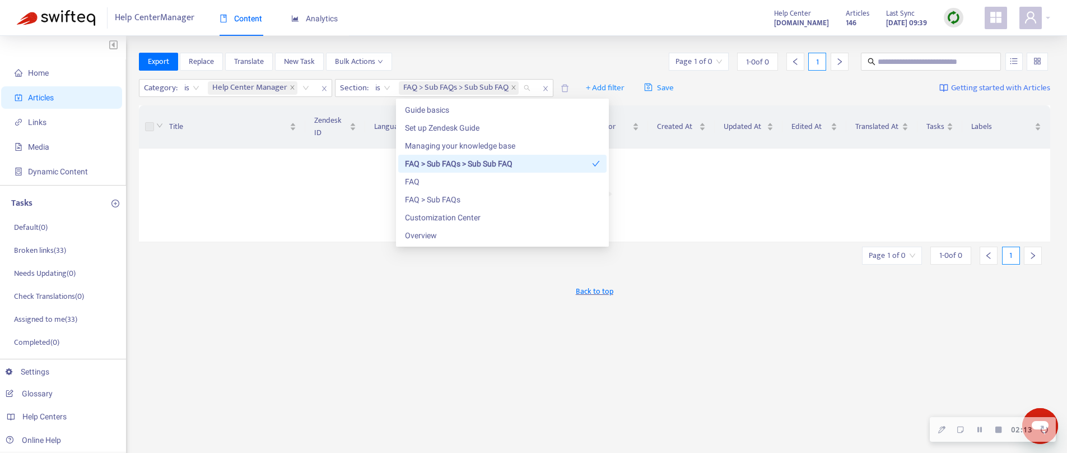
click at [434, 161] on div "FAQ > Sub FAQs > Sub Sub FAQ" at bounding box center [498, 163] width 187 height 12
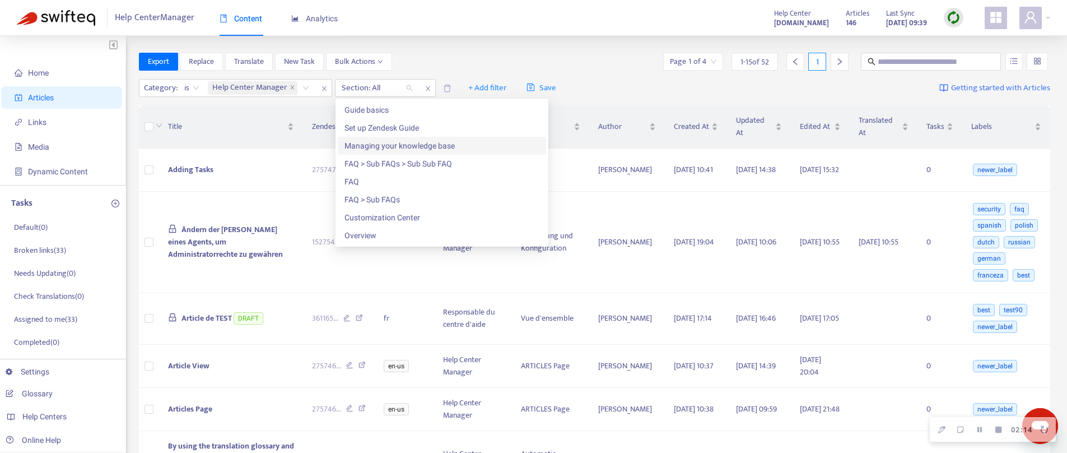
click at [417, 146] on div "Managing your knowledge base" at bounding box center [442, 145] width 195 height 12
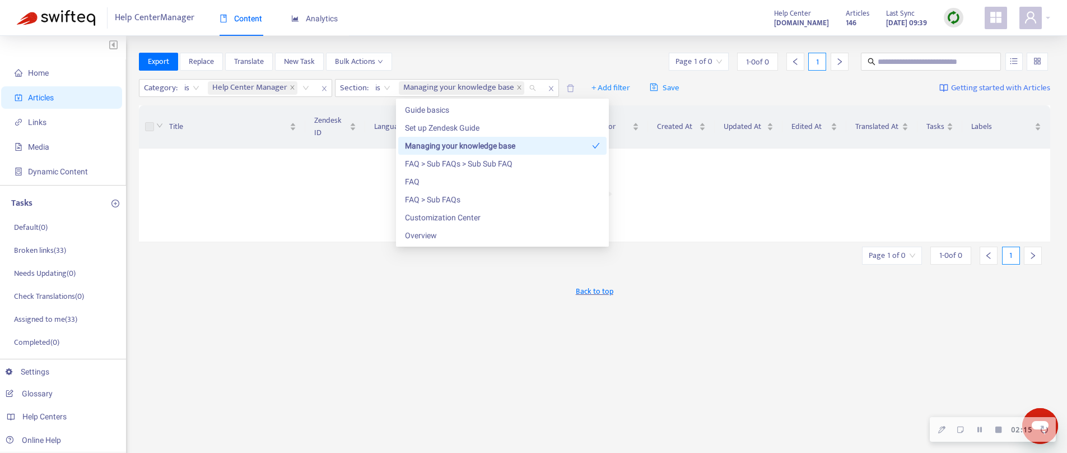
click at [422, 146] on div "Managing your knowledge base" at bounding box center [498, 145] width 187 height 12
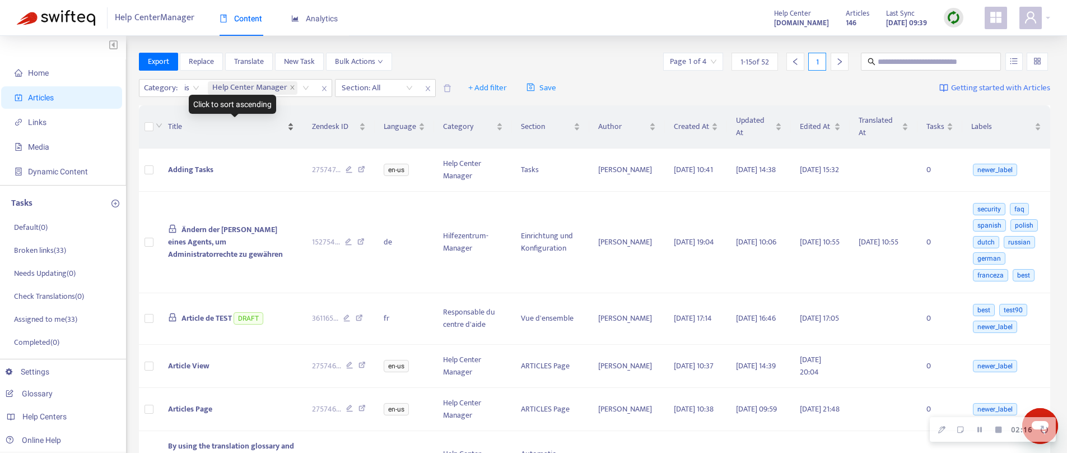
click at [280, 120] on div "Title" at bounding box center [231, 126] width 126 height 12
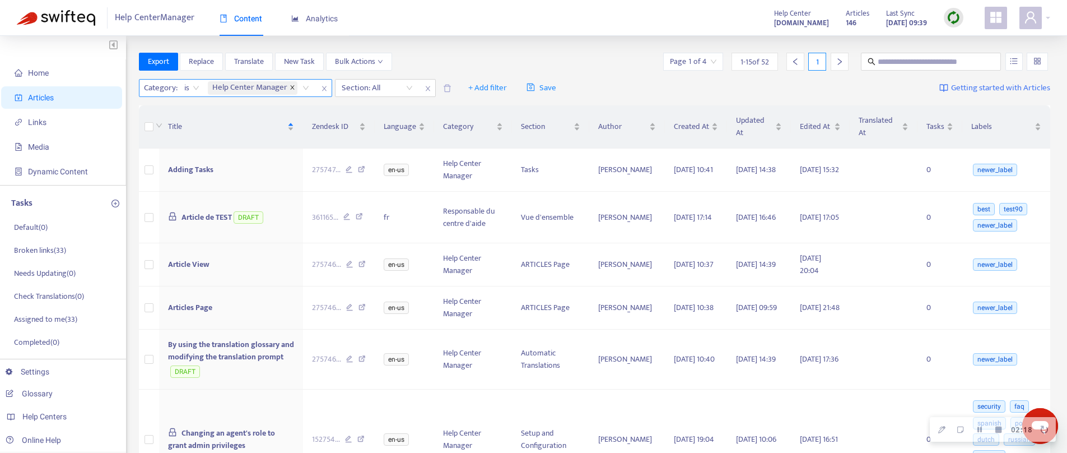
click at [290, 86] on icon "close" at bounding box center [293, 88] width 6 height 6
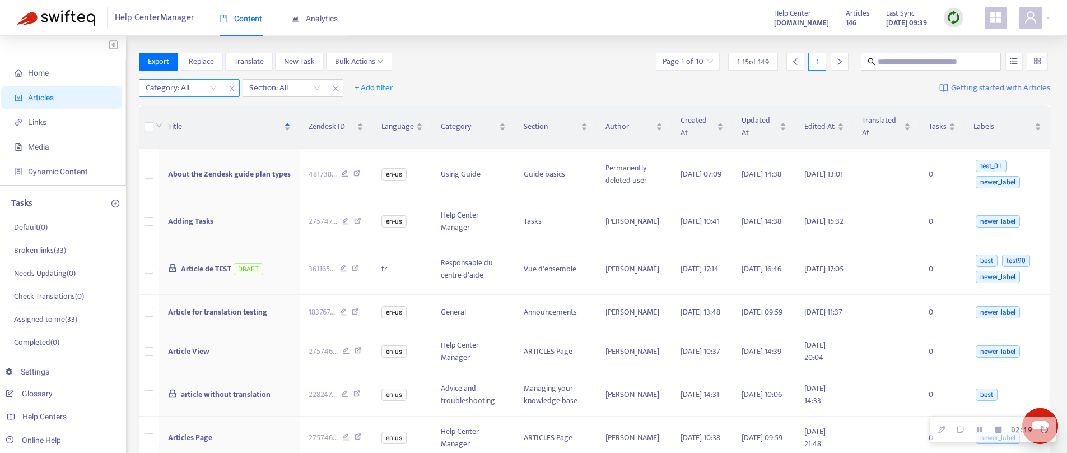
click at [187, 89] on div at bounding box center [176, 87] width 68 height 13
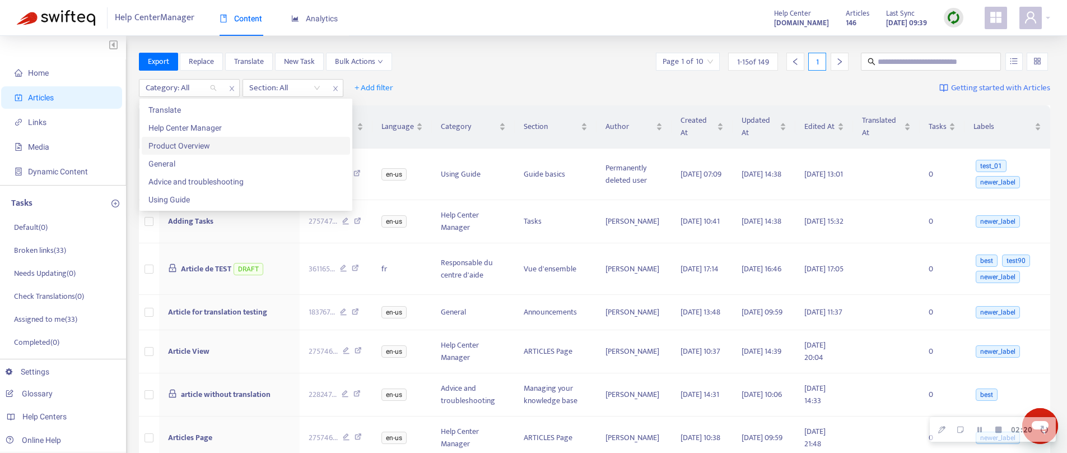
click at [194, 143] on div "Product Overview" at bounding box center [245, 145] width 195 height 12
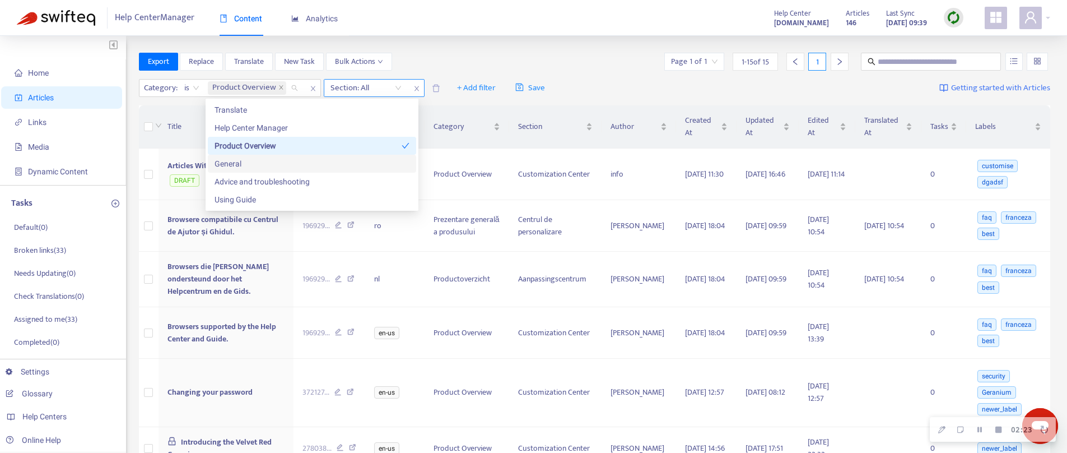
click at [361, 89] on div at bounding box center [361, 87] width 68 height 13
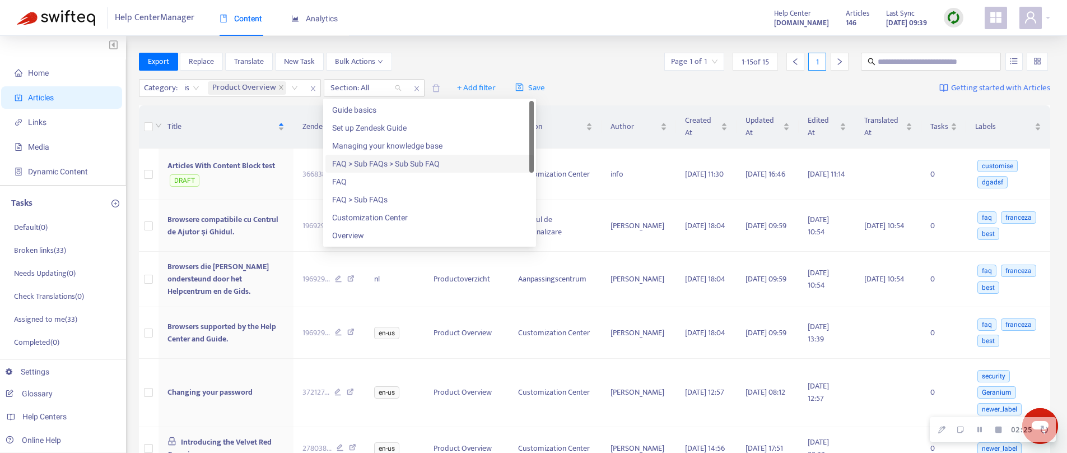
scroll to position [115, 0]
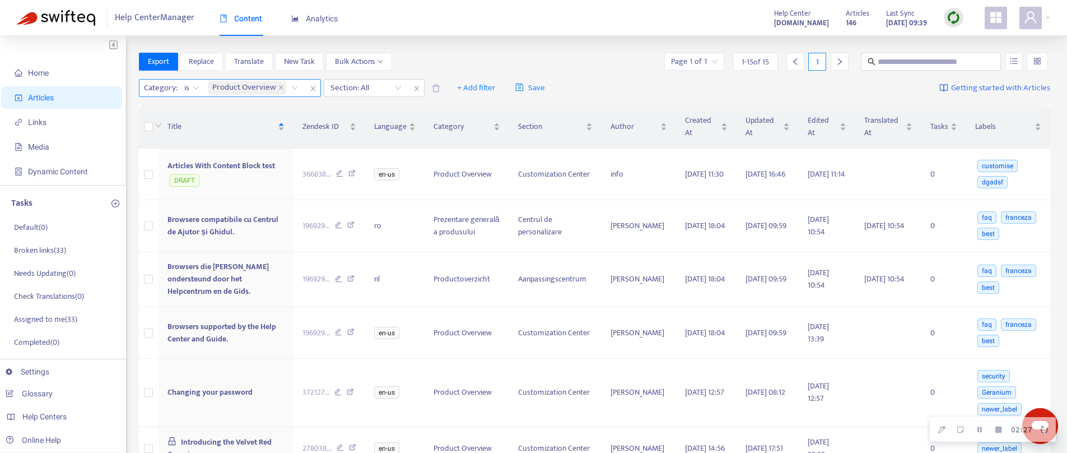
click at [310, 88] on icon "close" at bounding box center [313, 88] width 7 height 7
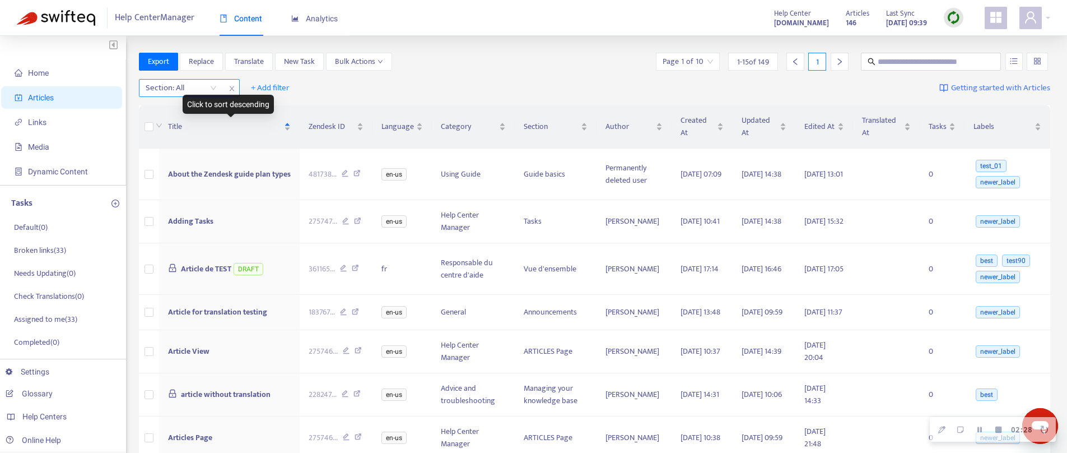
click at [190, 89] on div at bounding box center [176, 87] width 68 height 13
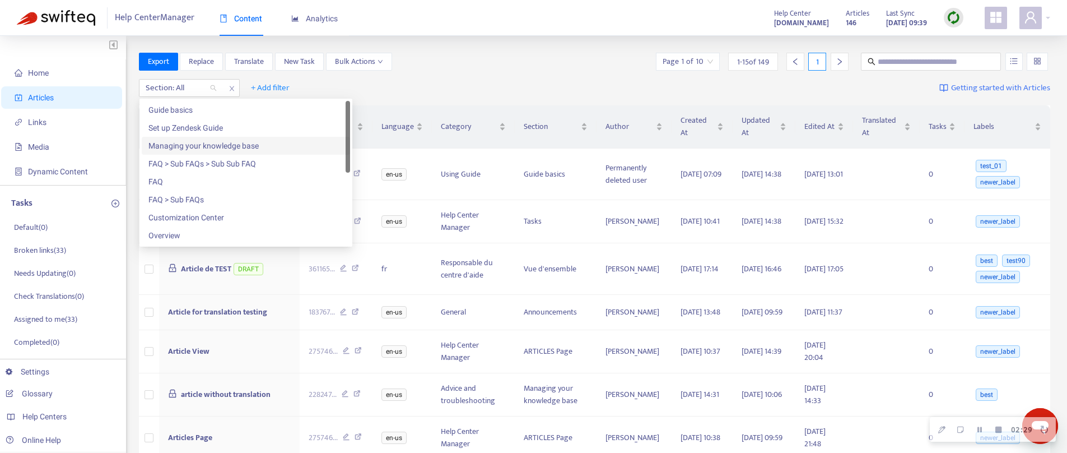
click at [186, 148] on div "Managing your knowledge base" at bounding box center [245, 145] width 195 height 12
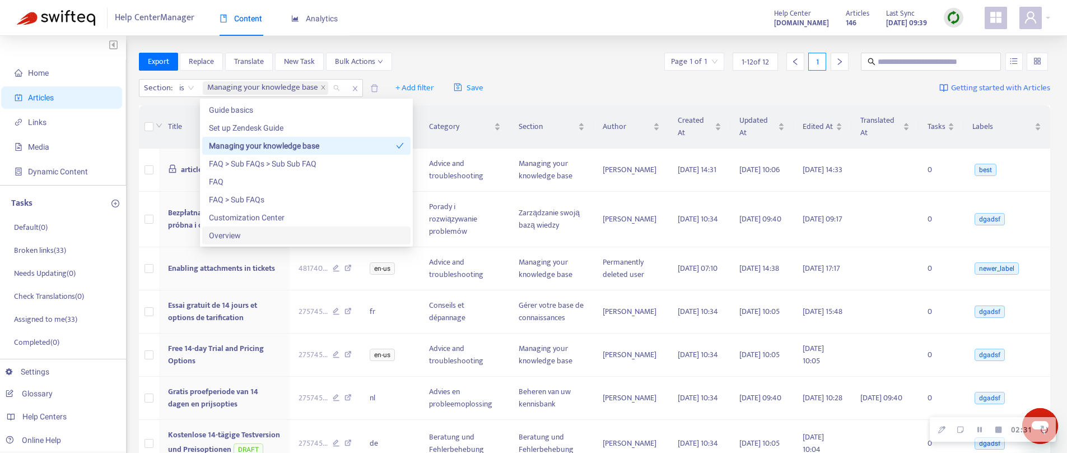
click at [523, 64] on div "Export Replace Translate New Task Bulk Actions Page 1 of 1 1 - 12 of 12 1" at bounding box center [595, 62] width 912 height 18
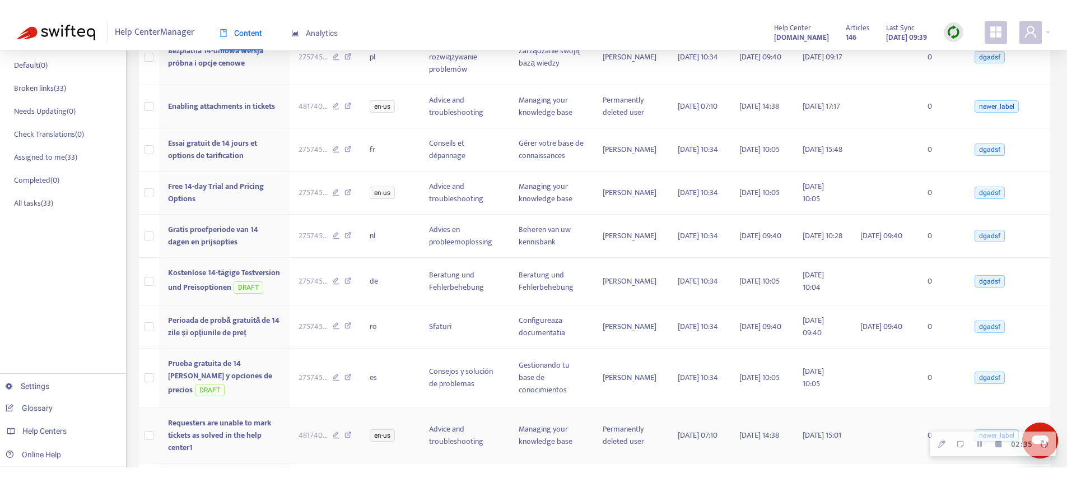
scroll to position [0, 0]
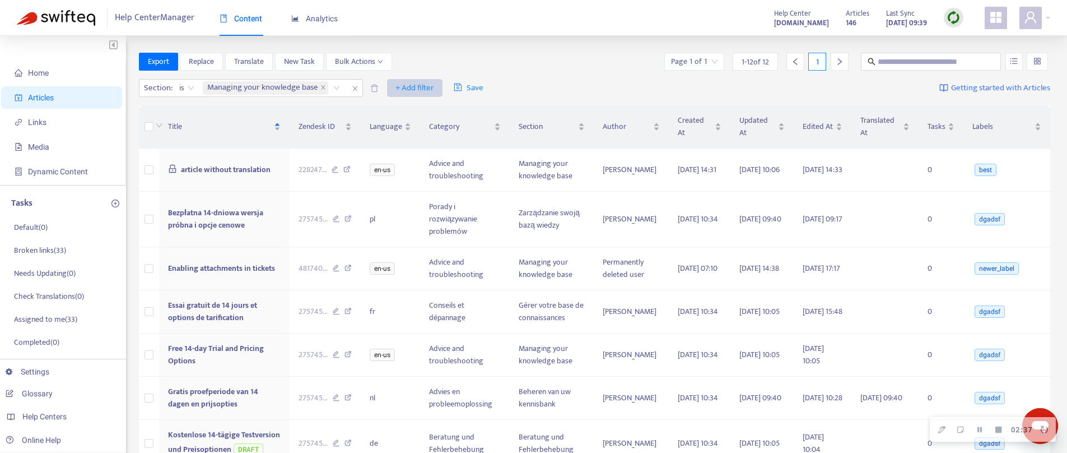
click at [411, 91] on span "+ Add filter" at bounding box center [415, 87] width 39 height 13
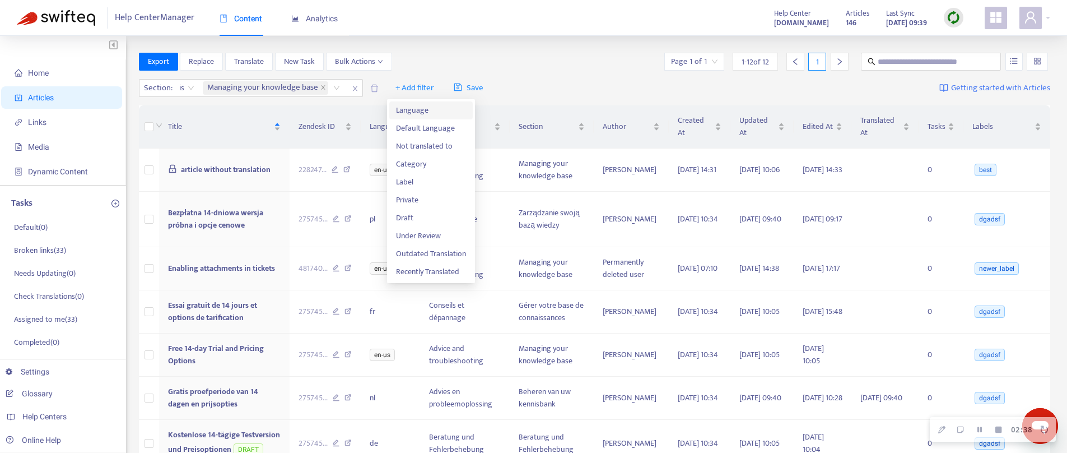
click at [415, 115] on span "Language" at bounding box center [431, 110] width 70 height 12
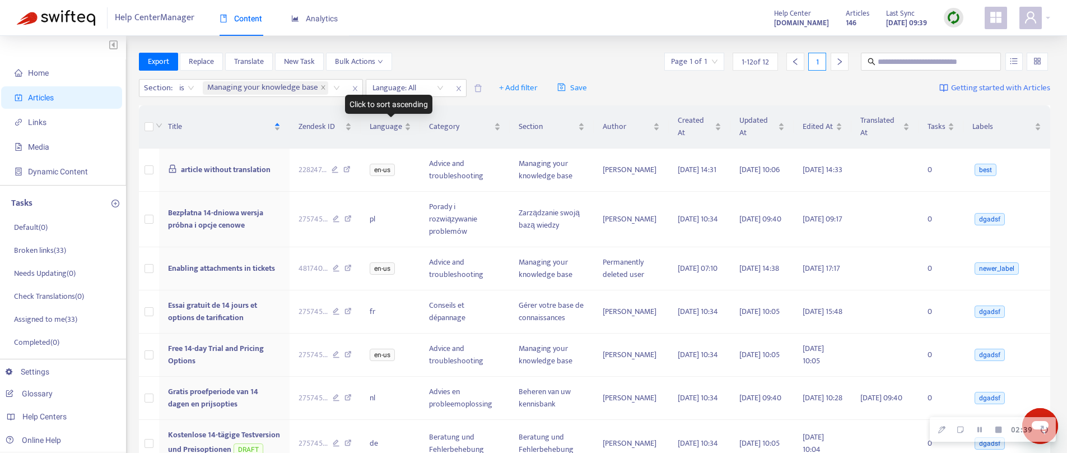
click at [382, 96] on div "Click to sort ascending" at bounding box center [388, 104] width 87 height 19
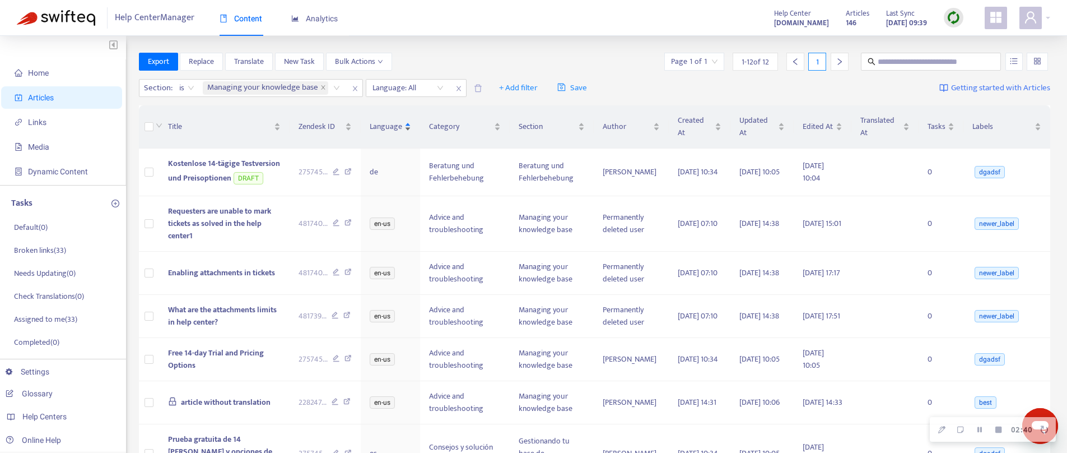
click at [381, 133] on div "Language" at bounding box center [390, 126] width 41 height 12
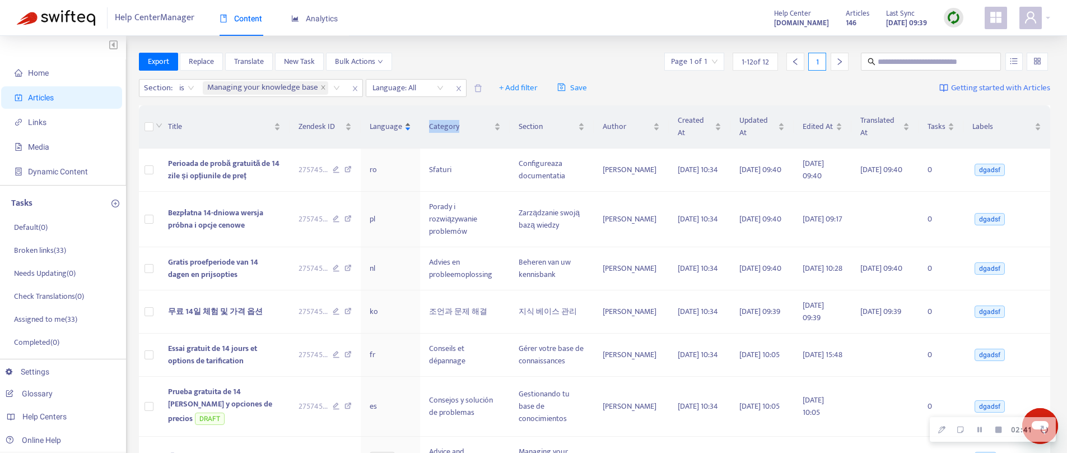
click at [380, 133] on div "Language" at bounding box center [390, 126] width 41 height 12
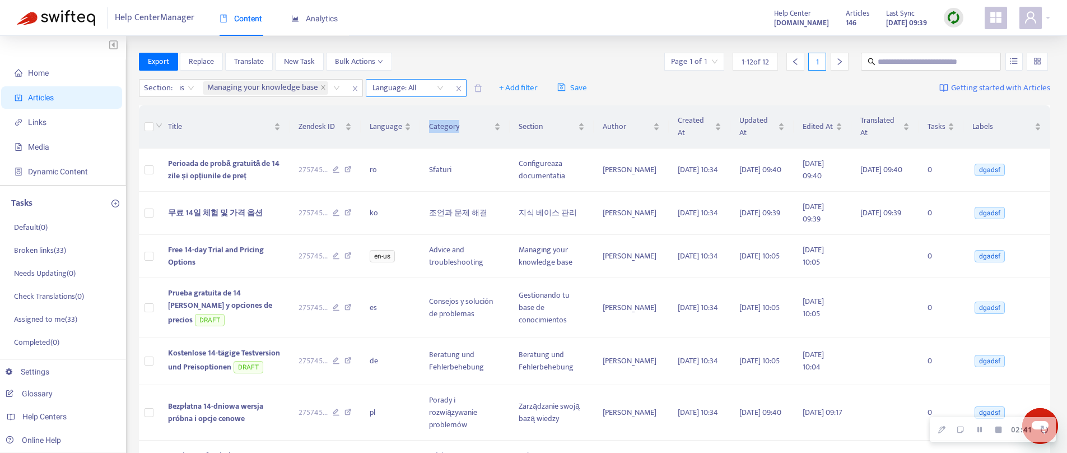
click at [414, 91] on div at bounding box center [403, 87] width 68 height 13
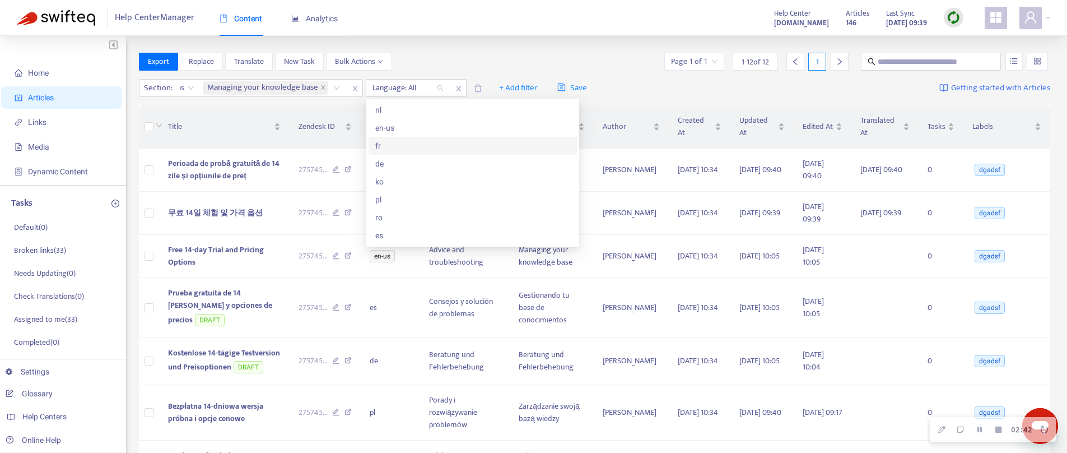
click at [393, 143] on div "fr" at bounding box center [472, 145] width 195 height 12
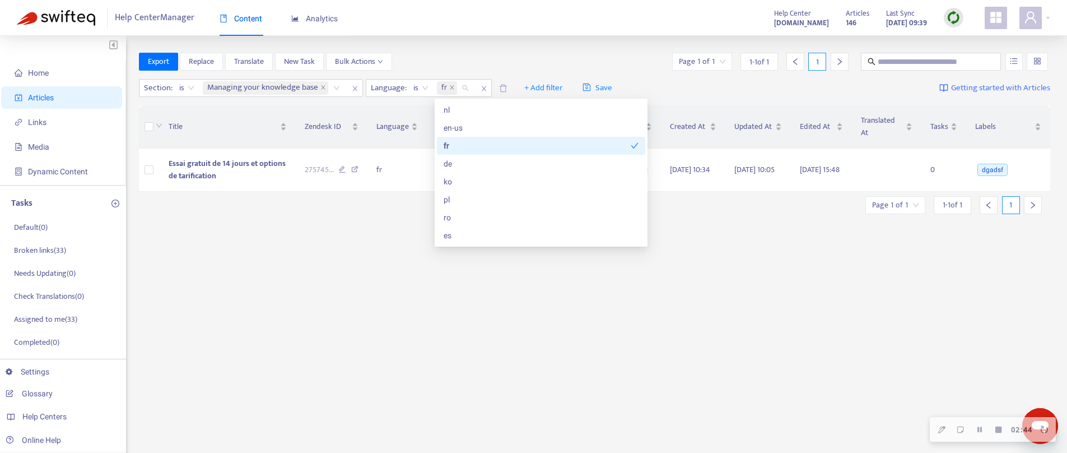
click at [463, 145] on div "fr" at bounding box center [537, 145] width 187 height 12
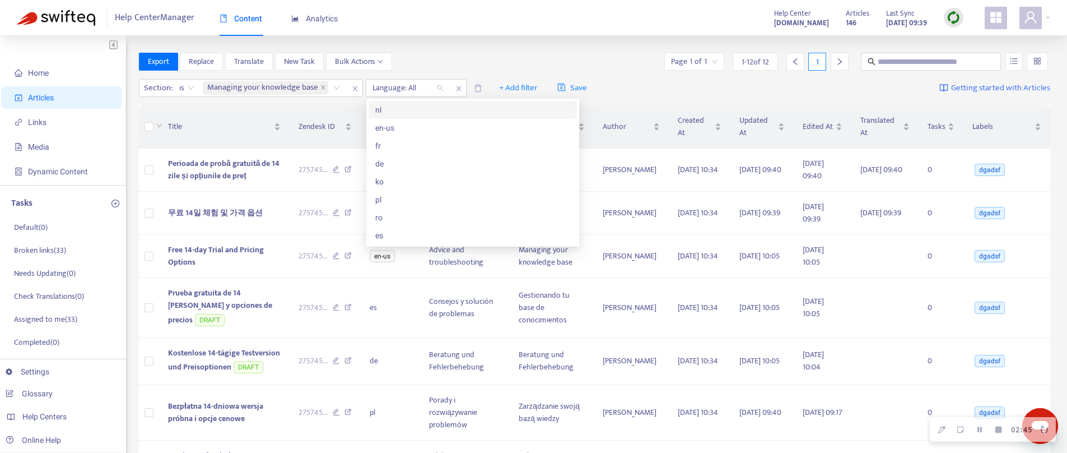
click at [475, 26] on div "Help Center Manager Content Analytics Help Center d3v-swifteq.zendesk.com Artic…" at bounding box center [533, 18] width 1067 height 36
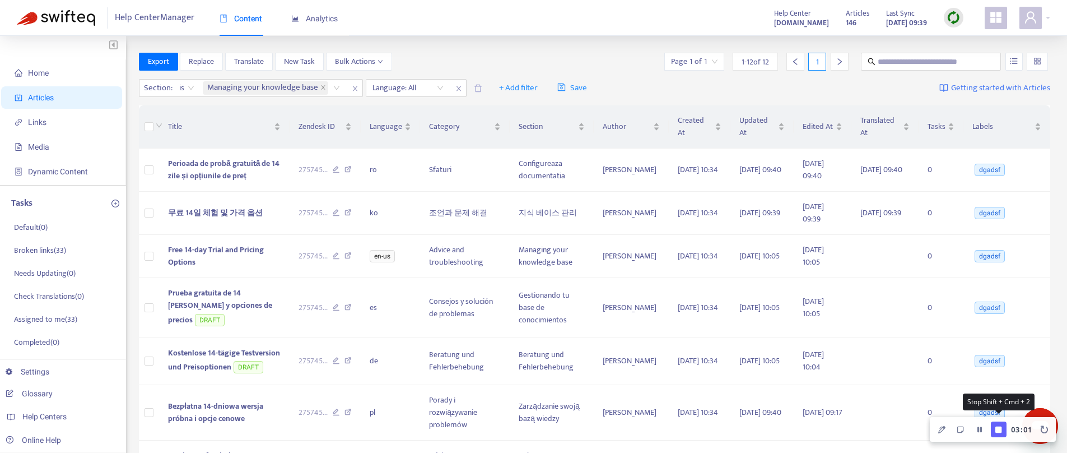
click at [1002, 427] on icon "Finish Recording" at bounding box center [998, 429] width 6 height 6
